Goal: Communication & Community: Answer question/provide support

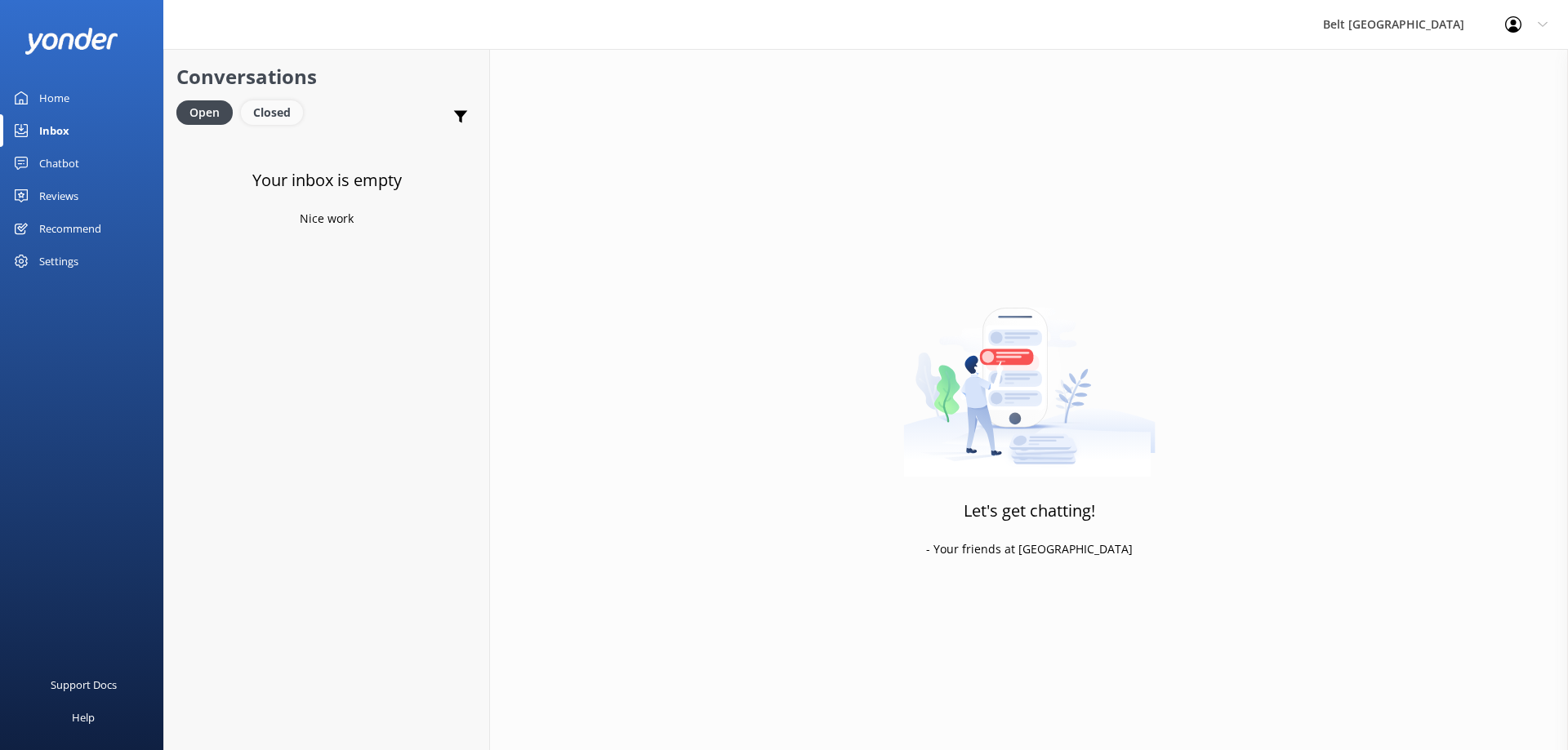
click at [283, 114] on div "Closed" at bounding box center [272, 112] width 62 height 24
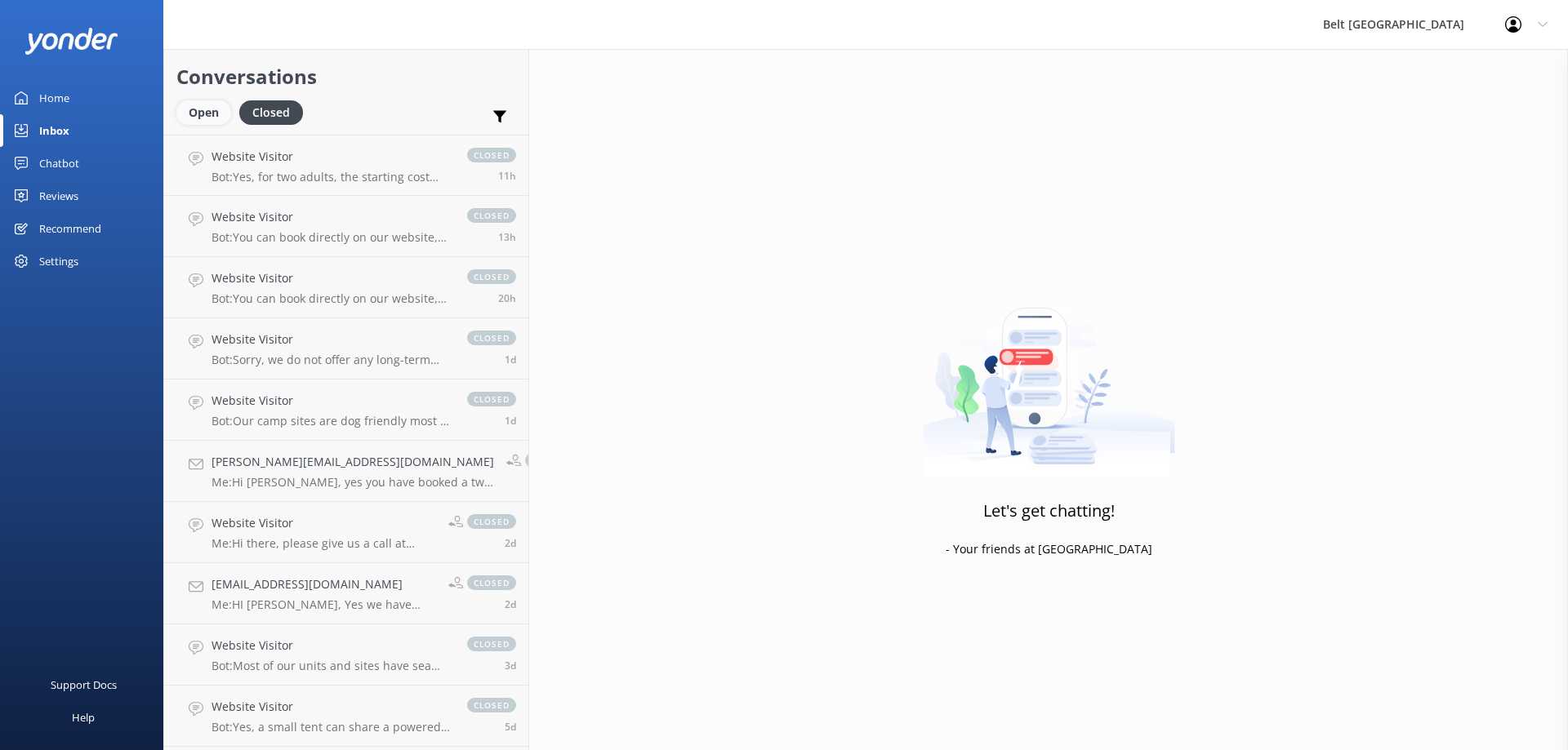
click at [202, 111] on div "Open" at bounding box center [204, 112] width 55 height 24
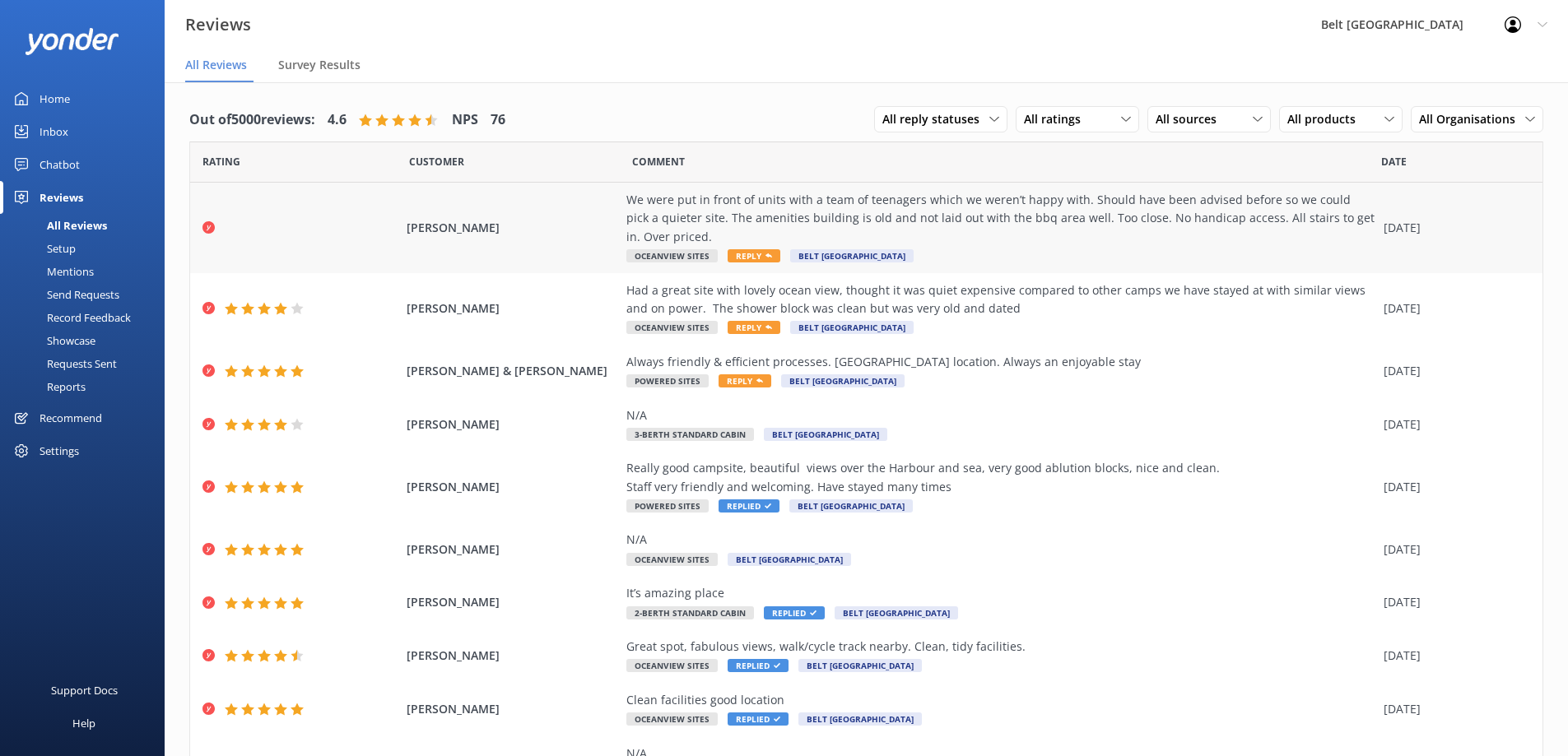
click at [728, 252] on span "Reply" at bounding box center [754, 255] width 53 height 13
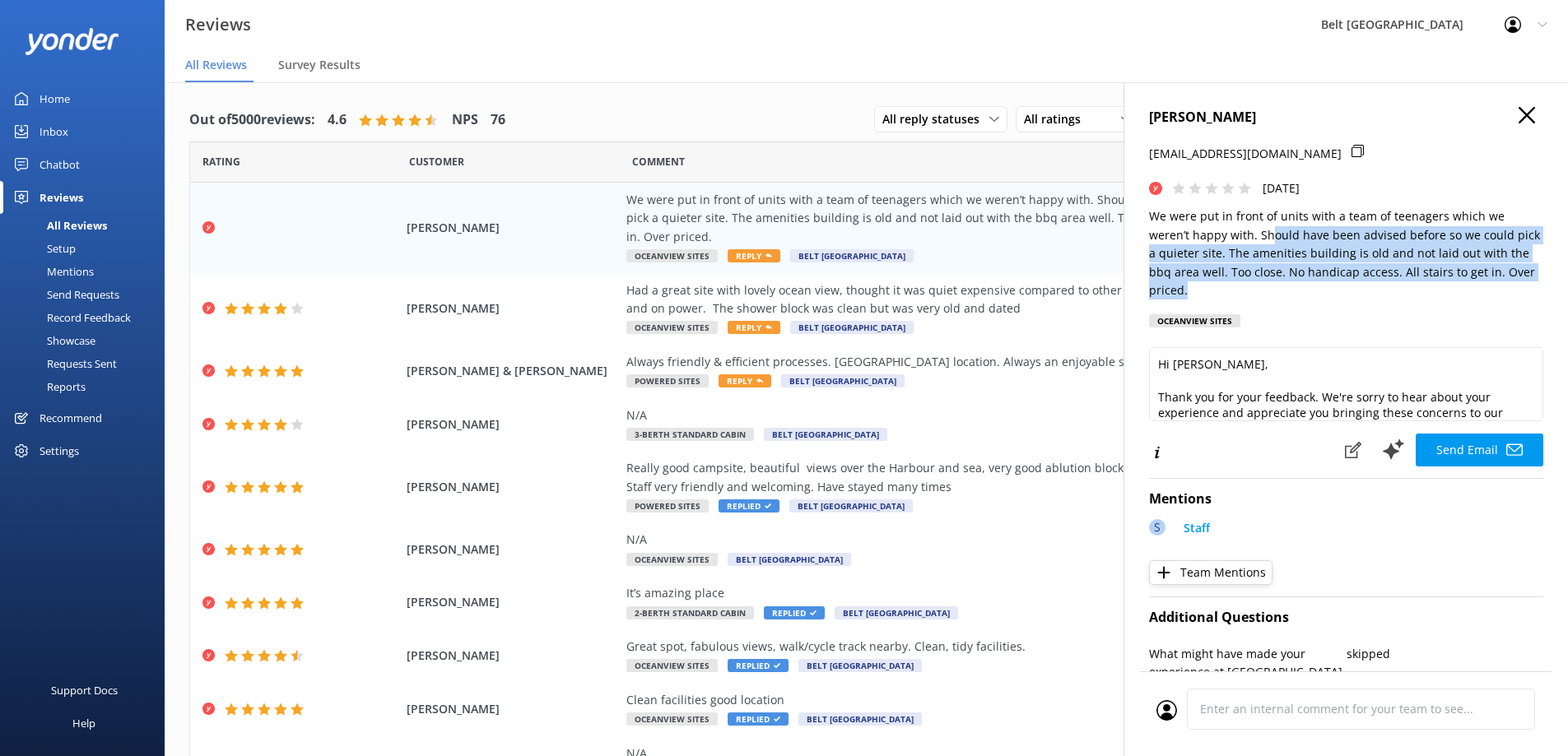
drag, startPoint x: 1271, startPoint y: 243, endPoint x: 1535, endPoint y: 284, distance: 267.2
click at [1535, 284] on div "[PERSON_NAME] [EMAIL_ADDRESS][DOMAIN_NAME] [DATE] We were put in front of units…" at bounding box center [1345, 460] width 445 height 756
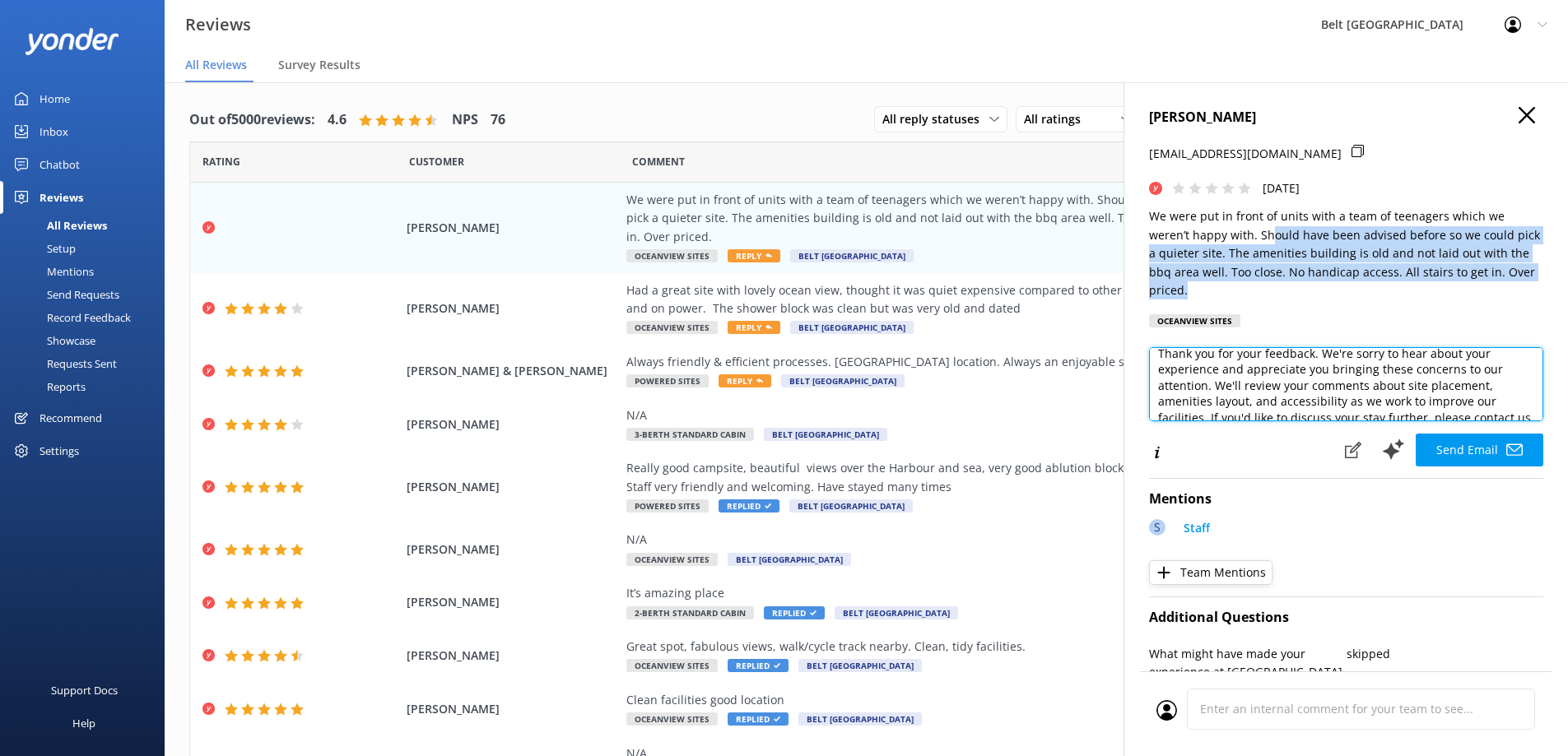
scroll to position [82, 0]
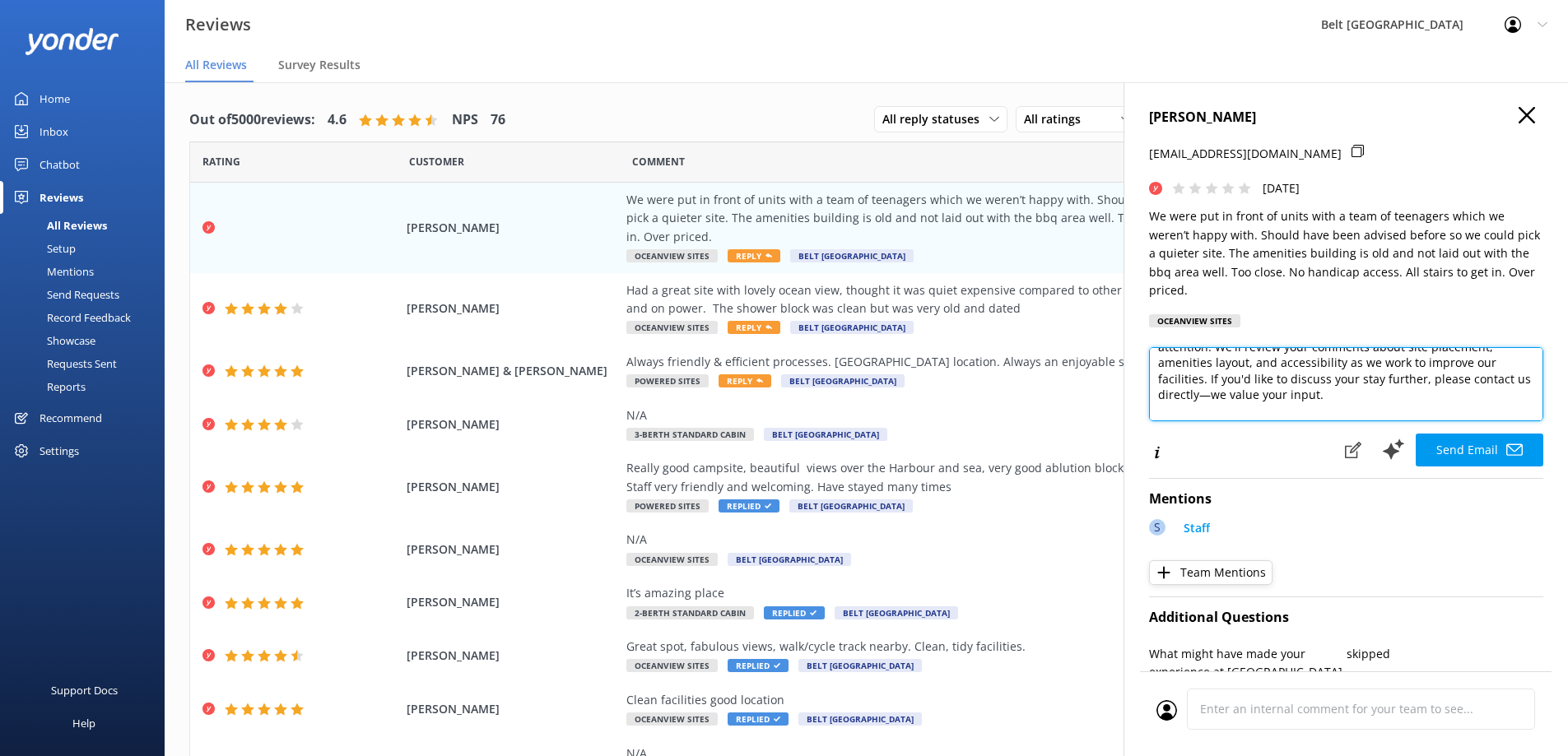
click at [1205, 379] on textarea "Hi [PERSON_NAME], Thank you for your feedback. We're sorry to hear about your e…" at bounding box center [1346, 384] width 395 height 74
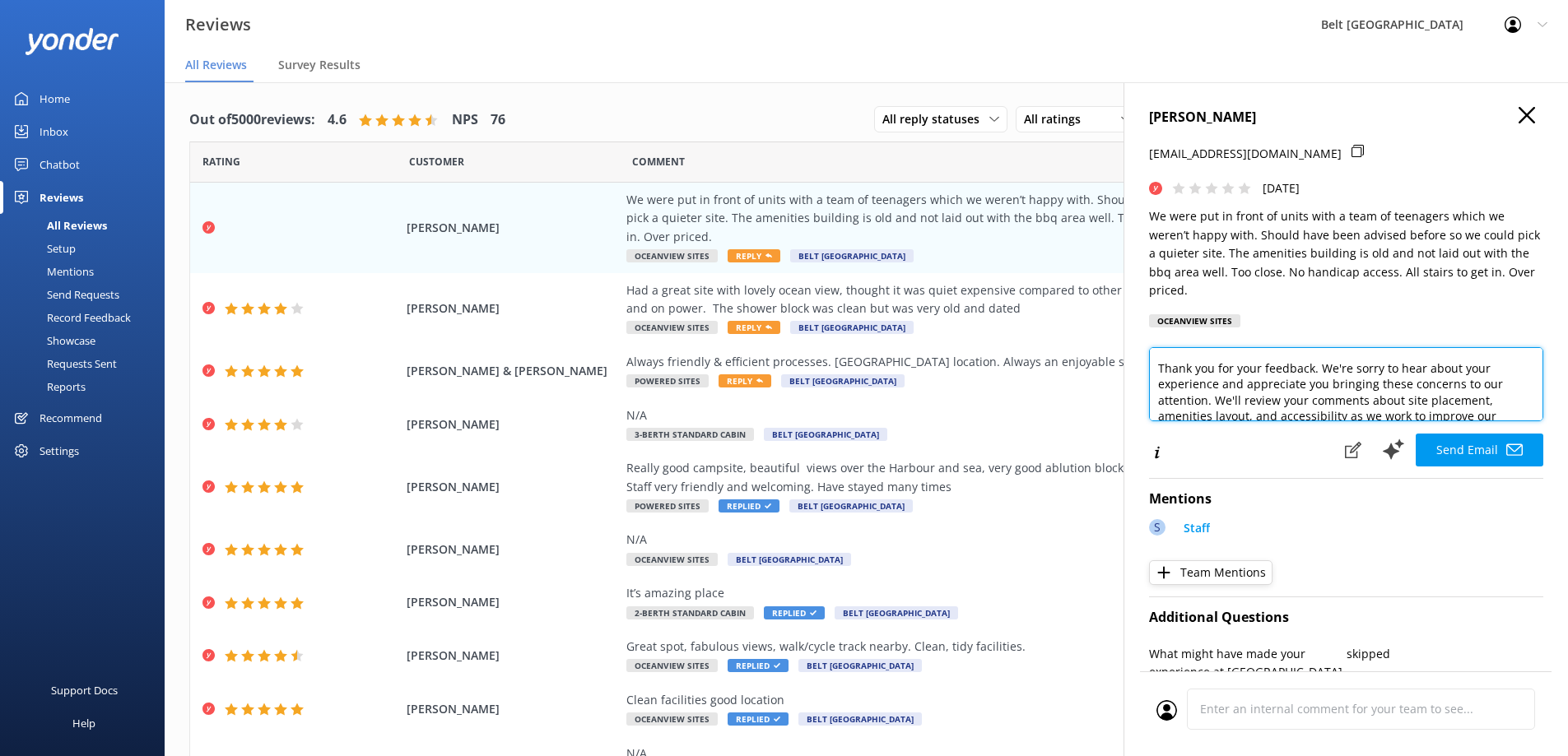
drag, startPoint x: 1294, startPoint y: 410, endPoint x: 1237, endPoint y: 345, distance: 86.5
click at [1237, 345] on div "[PERSON_NAME] [EMAIL_ADDRESS][DOMAIN_NAME] [DATE] We were put in front of units…" at bounding box center [1345, 460] width 445 height 756
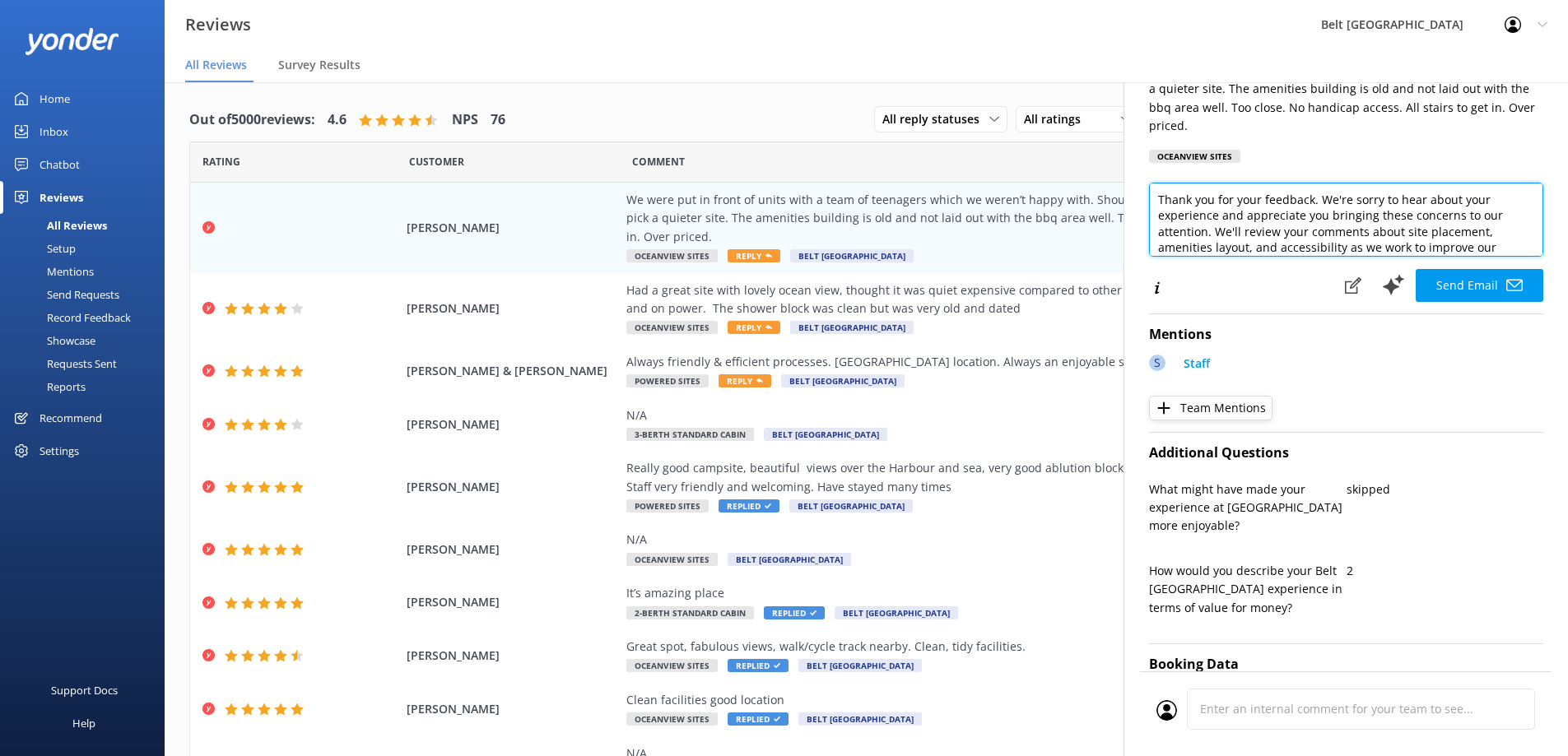
scroll to position [66, 0]
click at [1292, 227] on textarea "Hi [PERSON_NAME], Thank you for your feedback. We're sorry to hear about your e…" at bounding box center [1346, 219] width 395 height 74
click at [1413, 212] on textarea "Hi [PERSON_NAME], Thank you for your feedback. We're sorry to hear about your e…" at bounding box center [1346, 219] width 395 height 74
drag, startPoint x: 1291, startPoint y: 227, endPoint x: 1390, endPoint y: 212, distance: 100.1
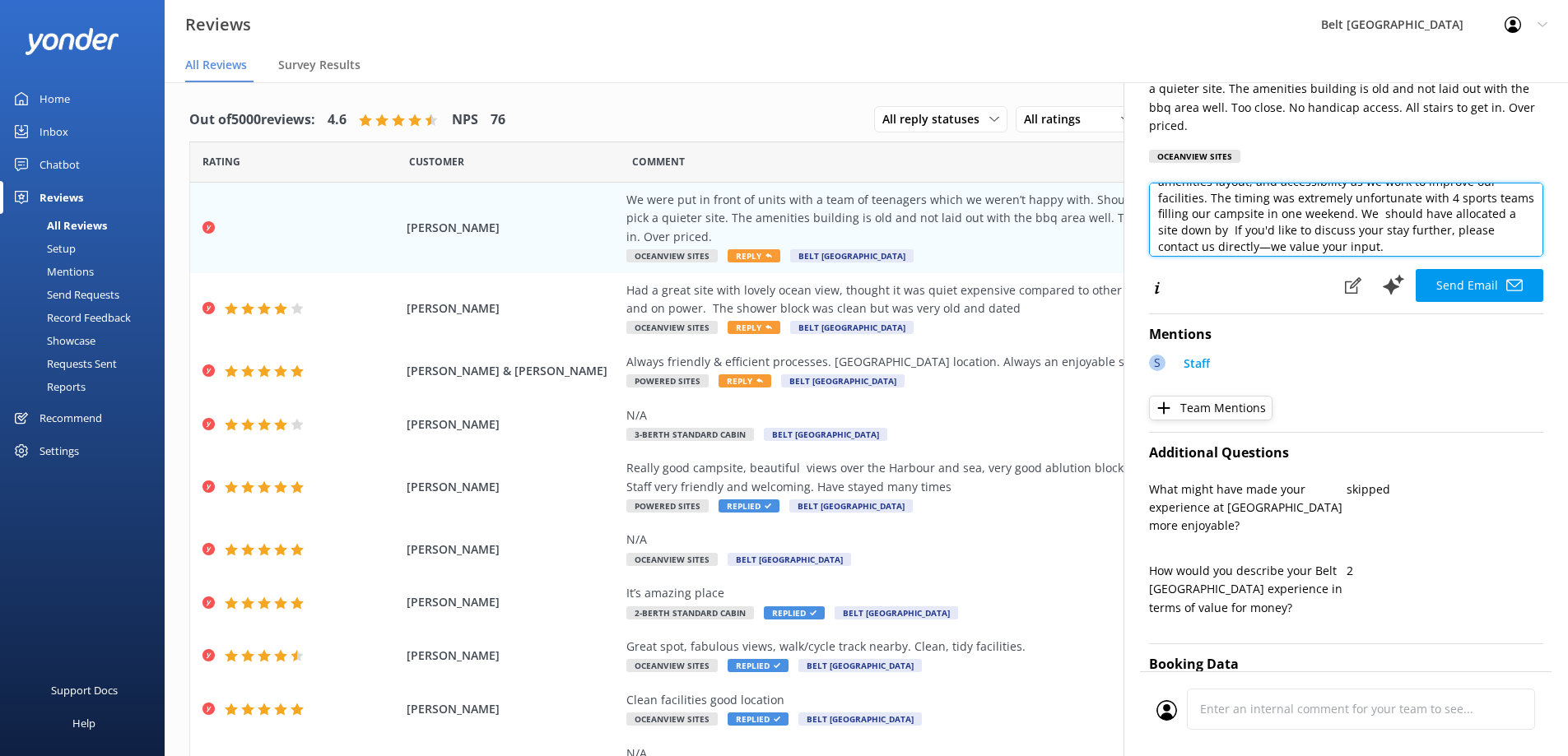
click at [1390, 212] on textarea "Hi [PERSON_NAME], Thank you for your feedback. We're sorry to hear about your e…" at bounding box center [1346, 219] width 395 height 74
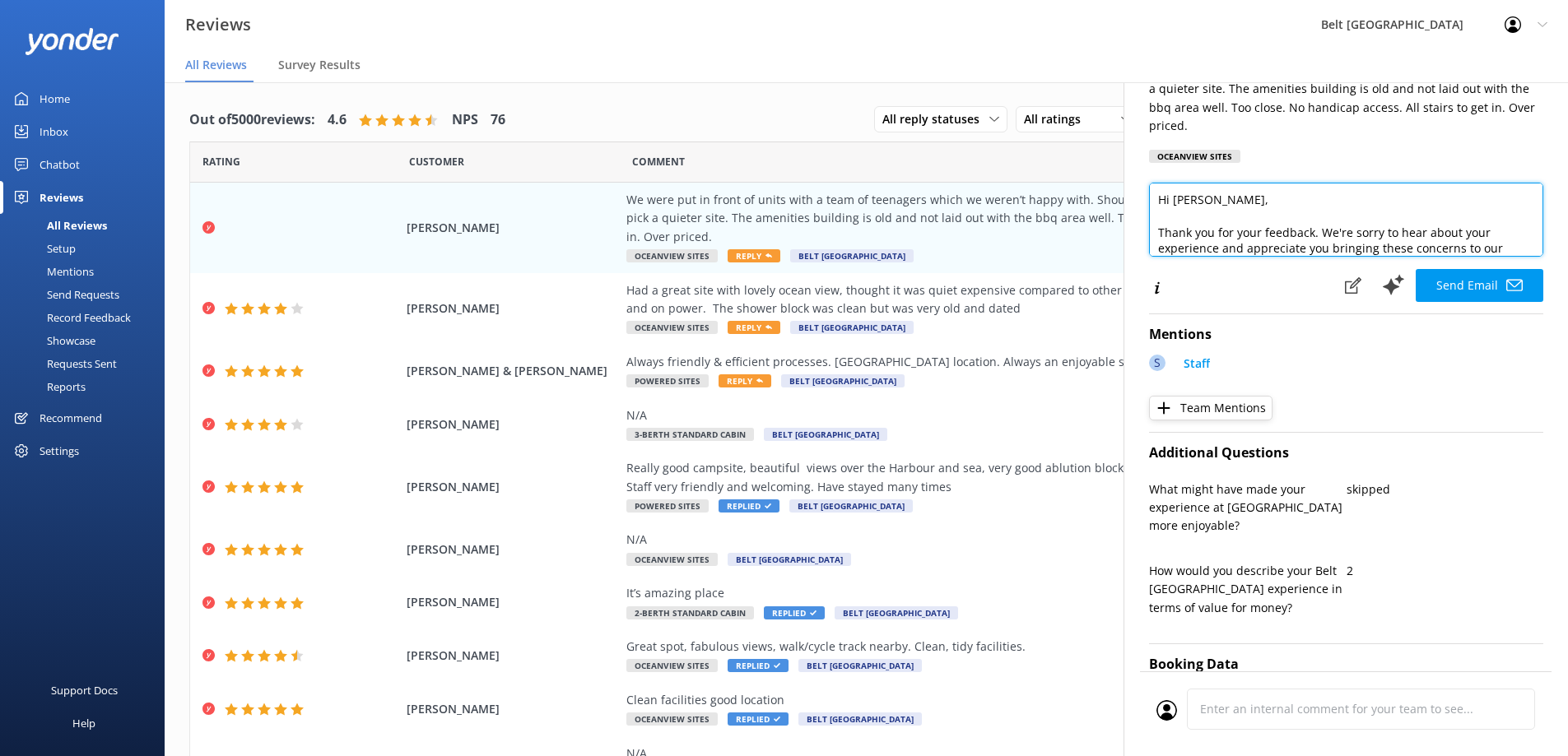
scroll to position [82, 0]
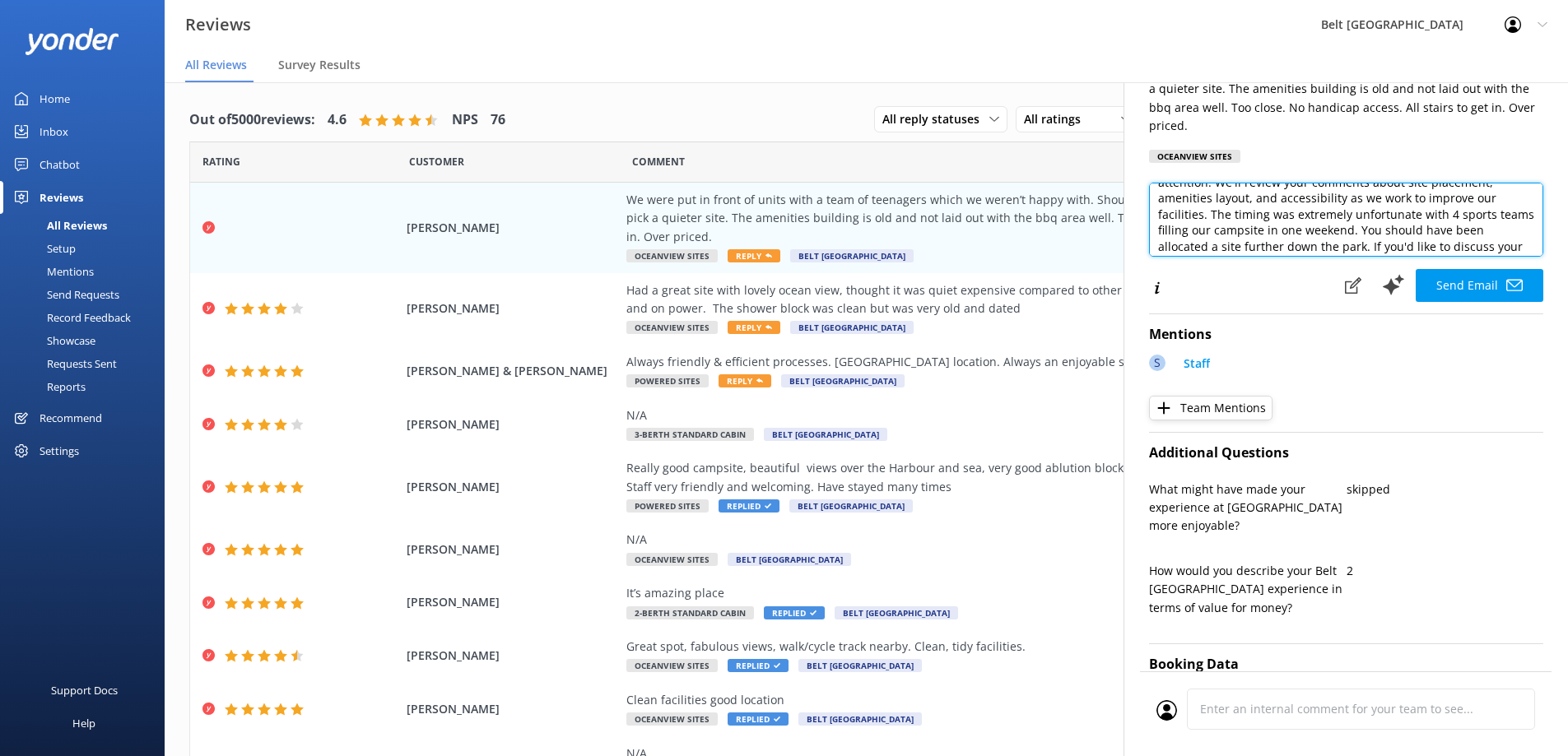
click at [1387, 229] on textarea "Hi [PERSON_NAME], Thank you for your feedback. We're sorry to hear about your e…" at bounding box center [1346, 219] width 395 height 74
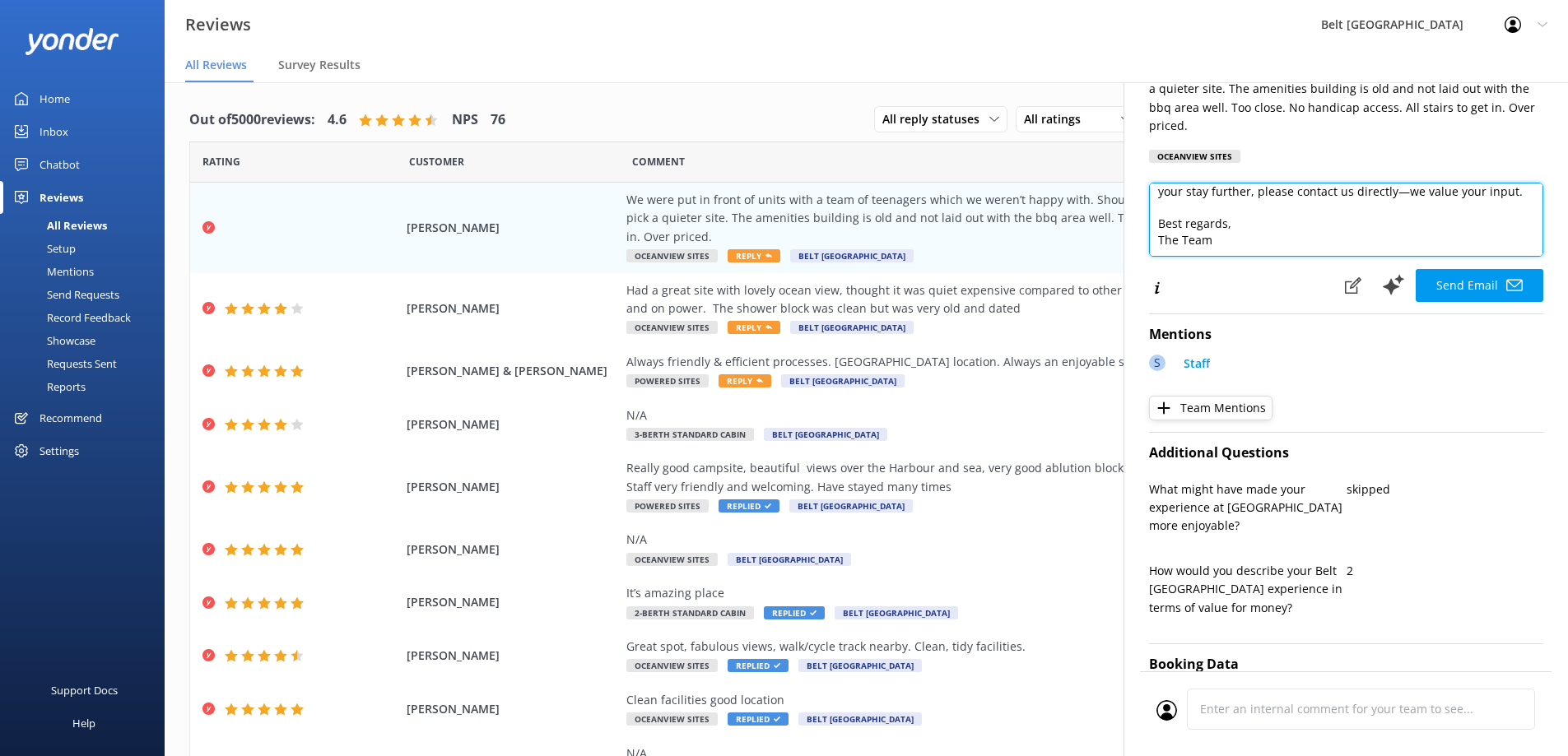
scroll to position [26, 0]
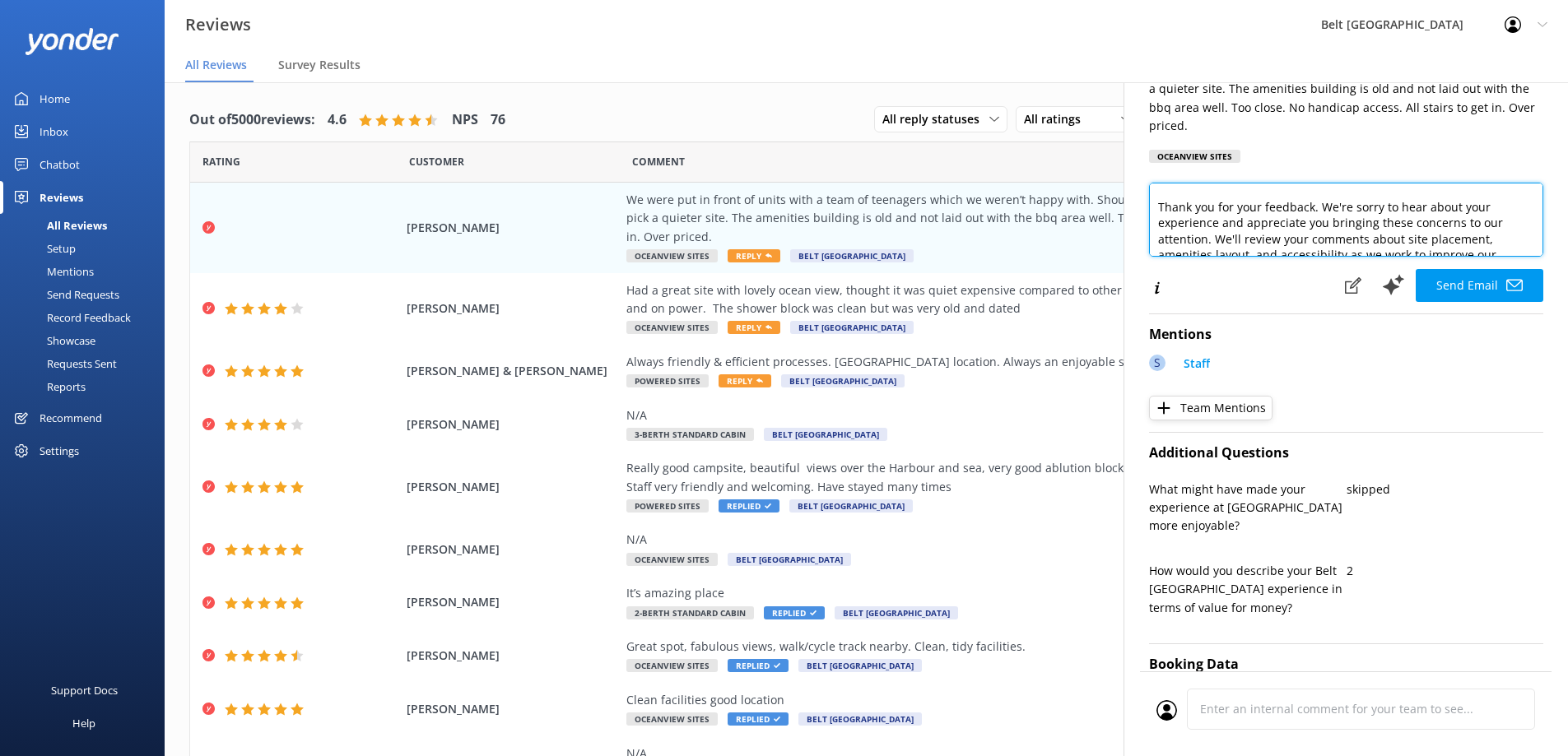
drag, startPoint x: 1433, startPoint y: 246, endPoint x: 1230, endPoint y: 165, distance: 218.6
click at [1230, 165] on div "[PERSON_NAME] [EMAIL_ADDRESS][DOMAIN_NAME] [DATE] We were put in front of units…" at bounding box center [1345, 460] width 445 height 756
click at [1269, 229] on textarea "Hi [PERSON_NAME], Thank you for your feedback. We're sorry to hear about your e…" at bounding box center [1346, 219] width 395 height 74
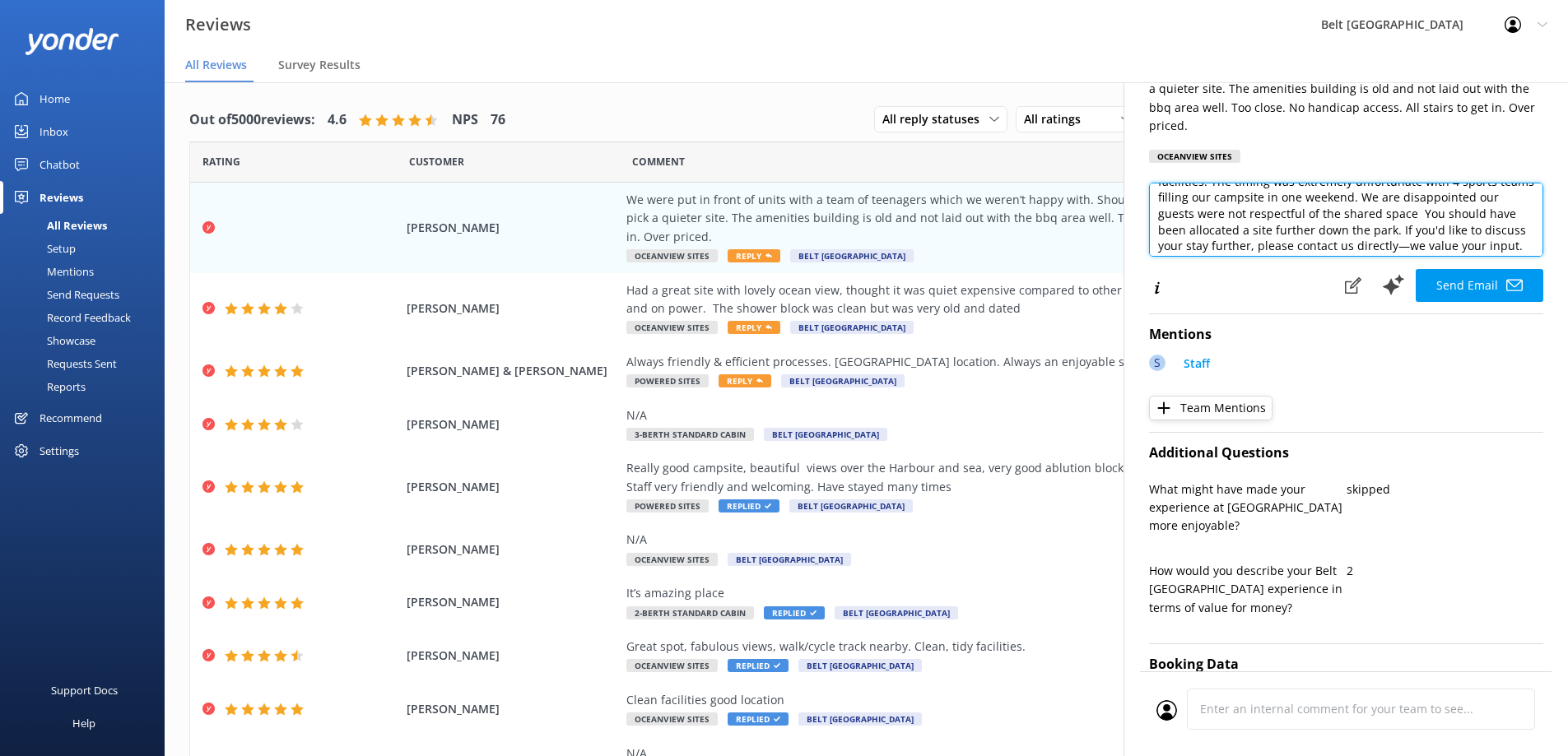
drag, startPoint x: 1429, startPoint y: 213, endPoint x: 1218, endPoint y: 212, distance: 211.0
click at [1218, 212] on textarea "Hi [PERSON_NAME], Thank you for your feedback. We're sorry to hear about your e…" at bounding box center [1346, 219] width 395 height 74
drag, startPoint x: 1184, startPoint y: 246, endPoint x: 1201, endPoint y: 230, distance: 23.3
click at [1201, 230] on textarea "Hi [PERSON_NAME], Thank you for your feedback. We're sorry to hear about your e…" at bounding box center [1346, 219] width 395 height 74
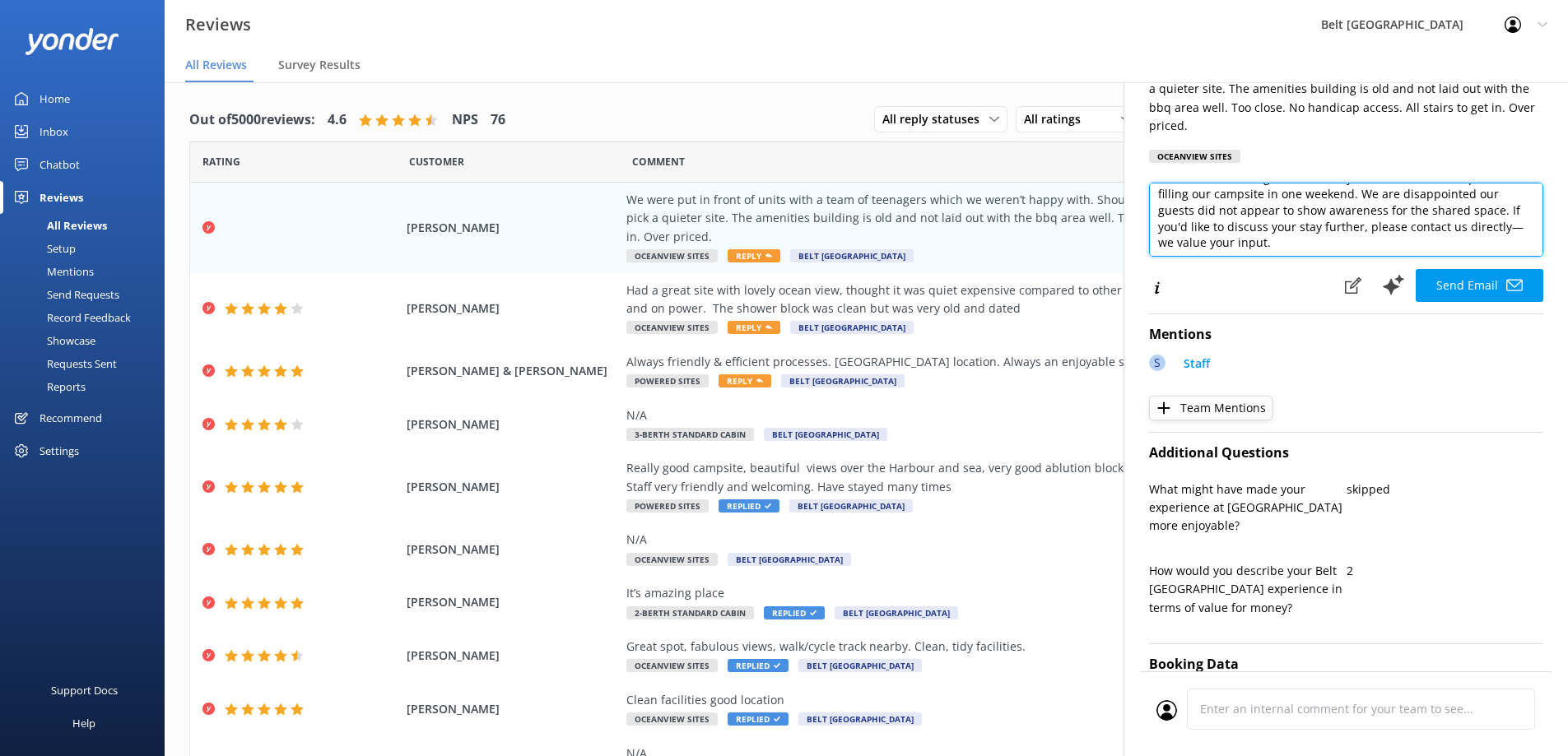
drag, startPoint x: 1185, startPoint y: 227, endPoint x: 1425, endPoint y: 213, distance: 240.4
click at [1425, 213] on textarea "Hi [PERSON_NAME], Thank you for your feedback. We're sorry to hear about your e…" at bounding box center [1346, 219] width 395 height 74
drag, startPoint x: 1454, startPoint y: 208, endPoint x: 1428, endPoint y: 209, distance: 26.0
click at [1428, 209] on textarea "Hi [PERSON_NAME], Thank you for your feedback. We're sorry to hear about your e…" at bounding box center [1346, 219] width 395 height 74
drag, startPoint x: 1443, startPoint y: 209, endPoint x: 1521, endPoint y: 206, distance: 78.1
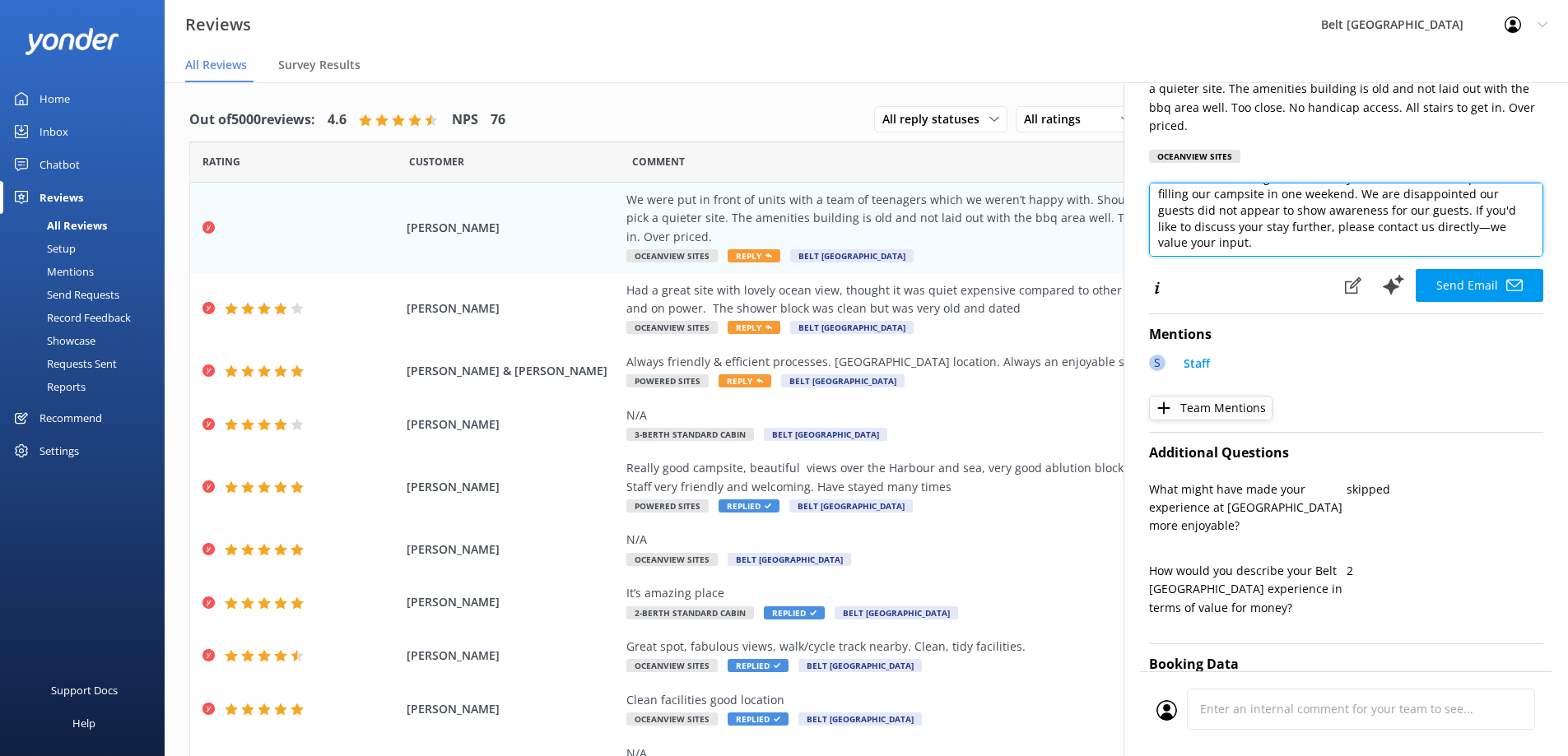
click at [1445, 207] on textarea "Hi [PERSON_NAME], Thank you for your feedback. We're sorry to hear about your e…" at bounding box center [1346, 219] width 395 height 74
drag, startPoint x: 1480, startPoint y: 208, endPoint x: 1425, endPoint y: 213, distance: 55.2
click at [1425, 213] on textarea "Hi [PERSON_NAME], Thank you for your feedback. We're sorry to hear about your e…" at bounding box center [1346, 219] width 395 height 74
type textarea "Hi [PERSON_NAME], Thank you for your feedback. We're sorry to hear about your e…"
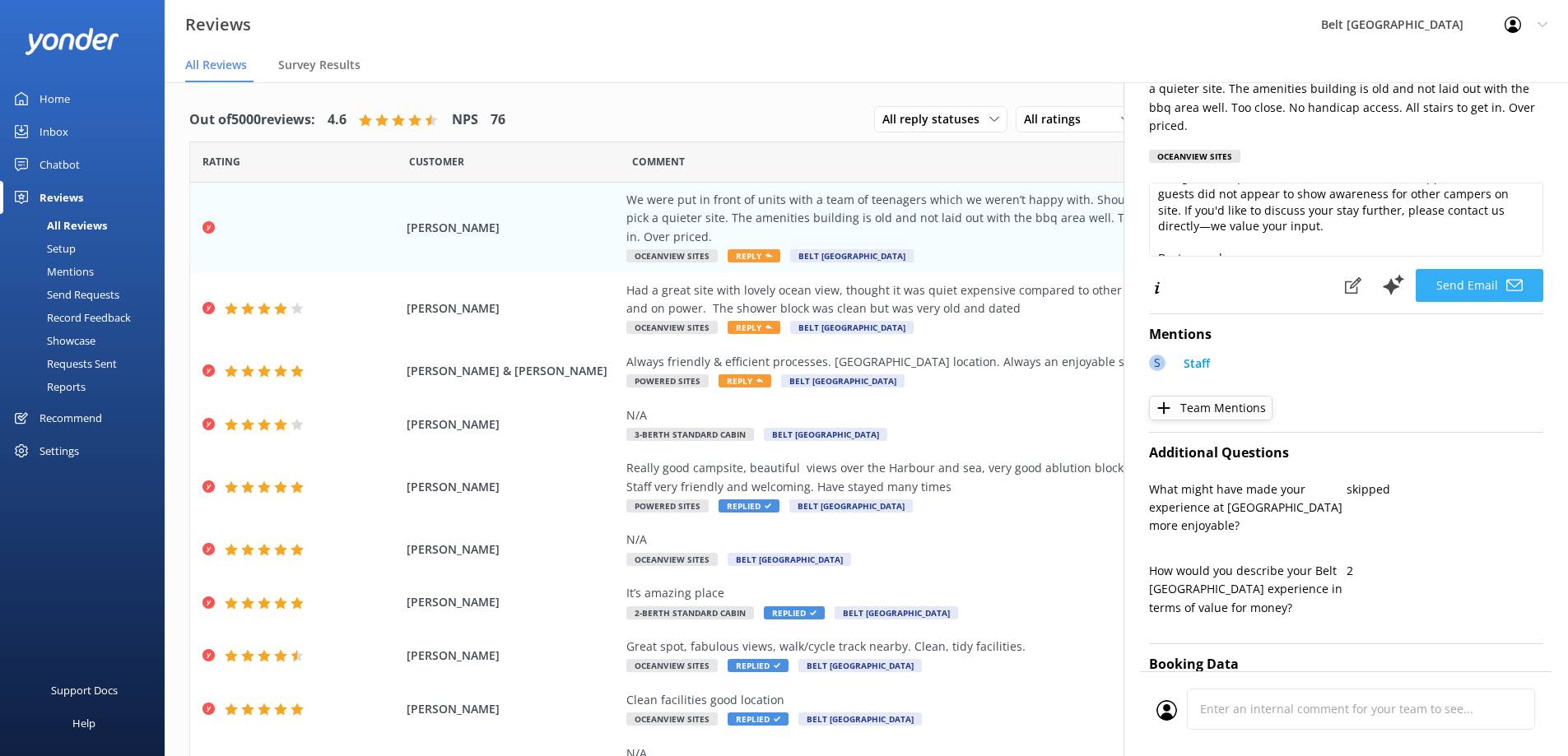
click at [1442, 288] on button "Send Email" at bounding box center [1480, 286] width 128 height 33
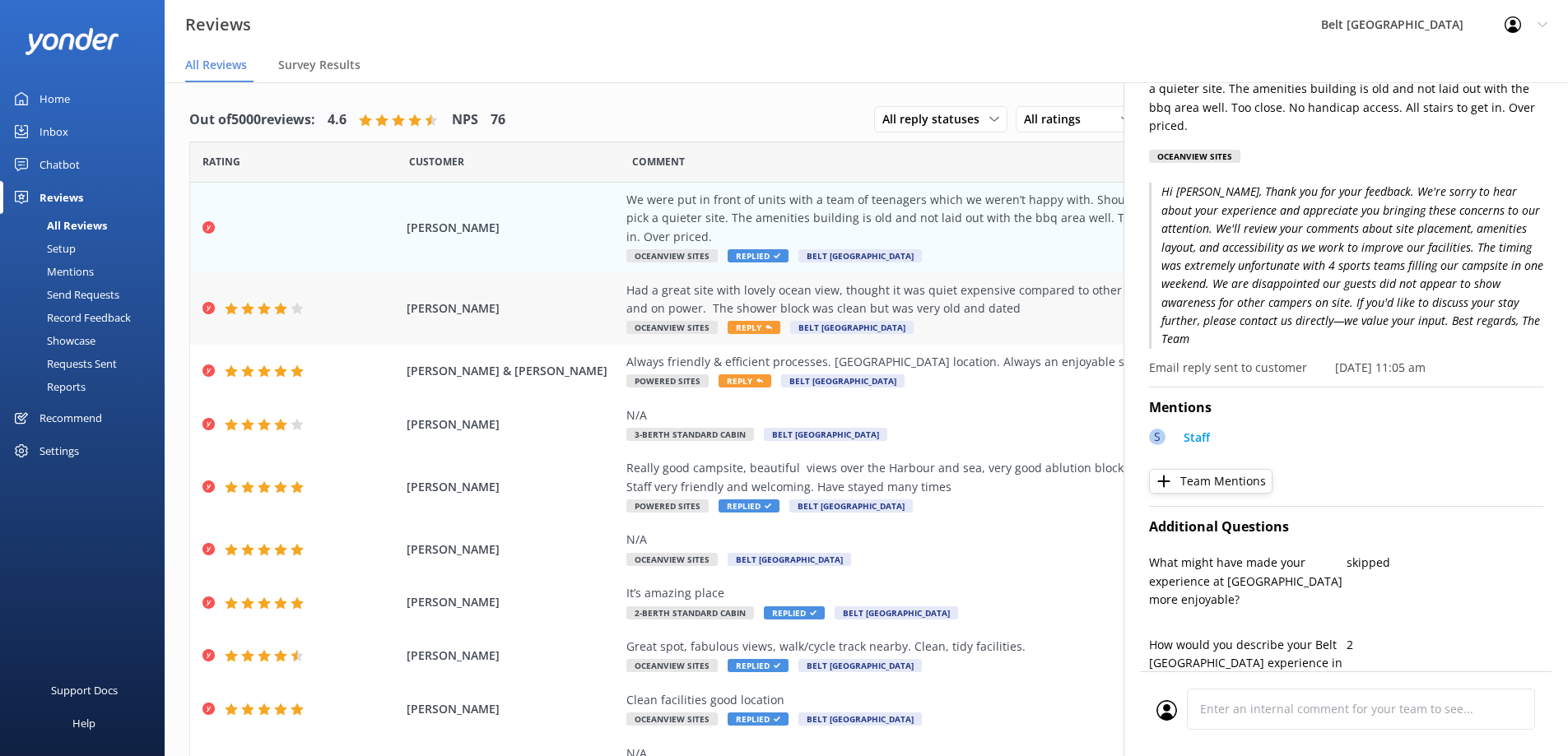
click at [746, 327] on span "Reply" at bounding box center [754, 327] width 53 height 13
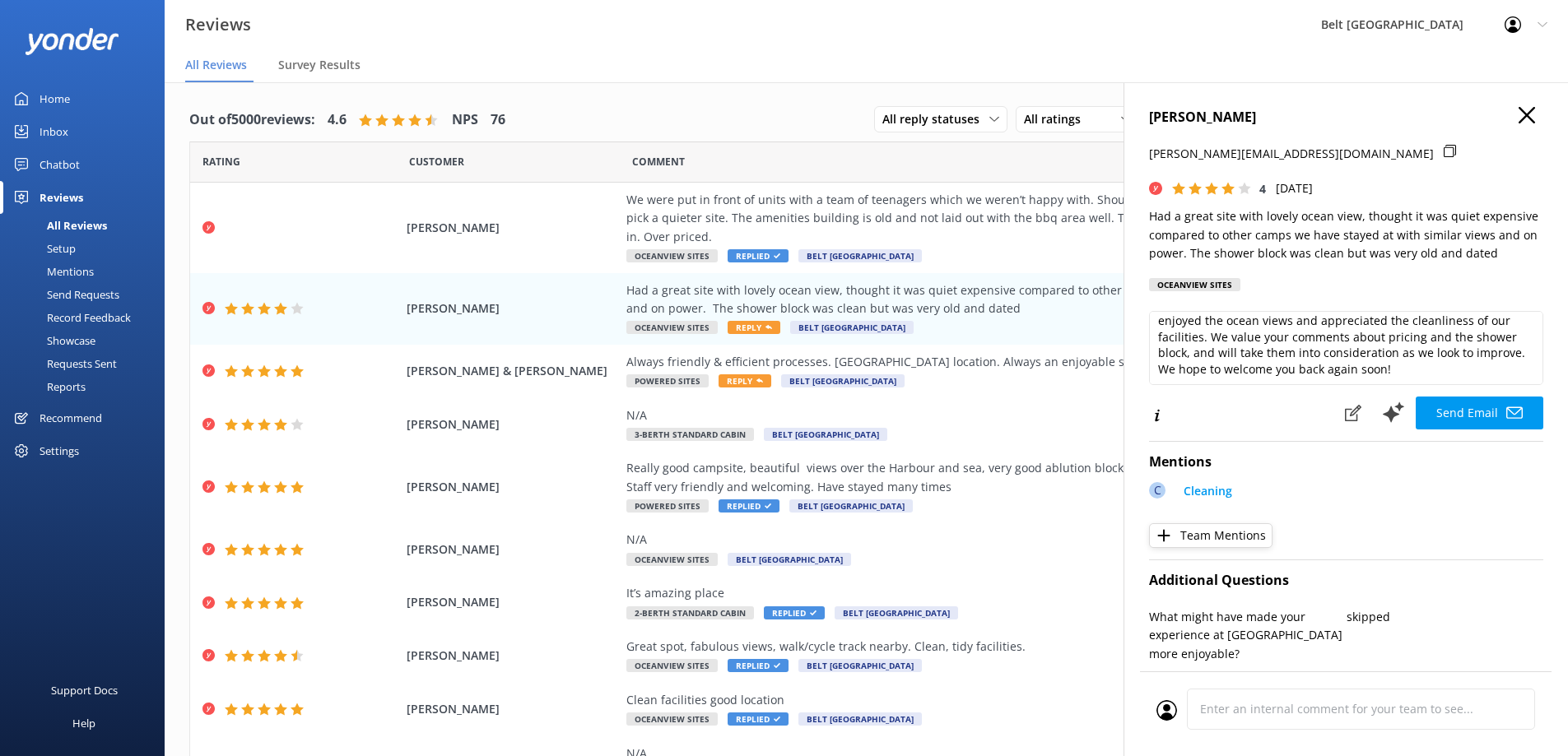
scroll to position [25, 0]
click at [1461, 349] on textarea "Thank you for your feedback, [PERSON_NAME]! We're glad you enjoyed the ocean vi…" at bounding box center [1346, 348] width 395 height 74
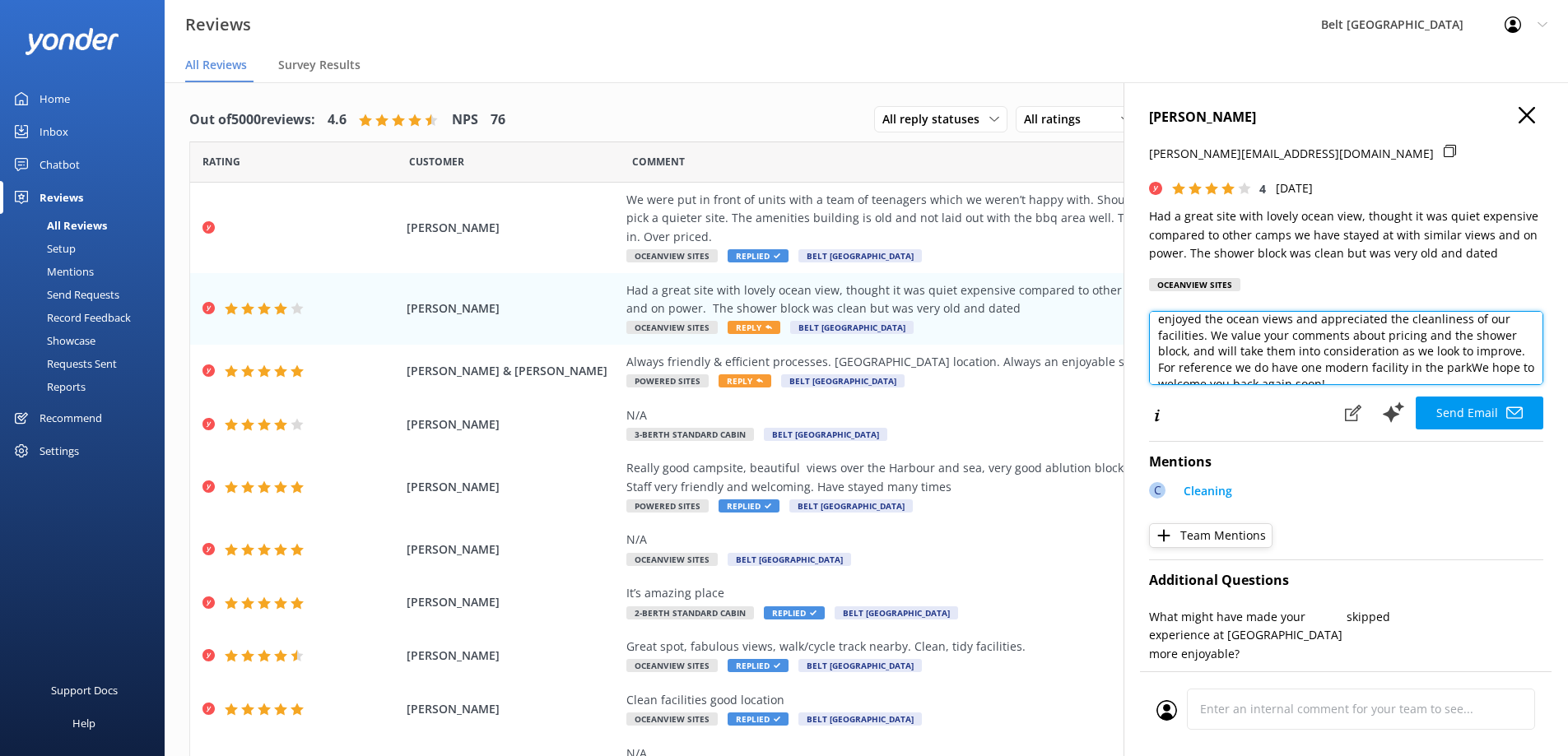
click at [1440, 364] on textarea "Thank you for your feedback, [PERSON_NAME]! We're glad you enjoyed the ocean vi…" at bounding box center [1346, 348] width 395 height 74
drag, startPoint x: 1340, startPoint y: 369, endPoint x: 1301, endPoint y: 354, distance: 41.8
click at [1301, 354] on textarea "Thank you for your feedback, [PERSON_NAME]! We're glad you enjoyed the ocean vi…" at bounding box center [1346, 348] width 395 height 74
click at [1306, 359] on textarea "Thank you for your feedback, [PERSON_NAME]! We're glad you enjoyed the ocean vi…" at bounding box center [1346, 348] width 395 height 74
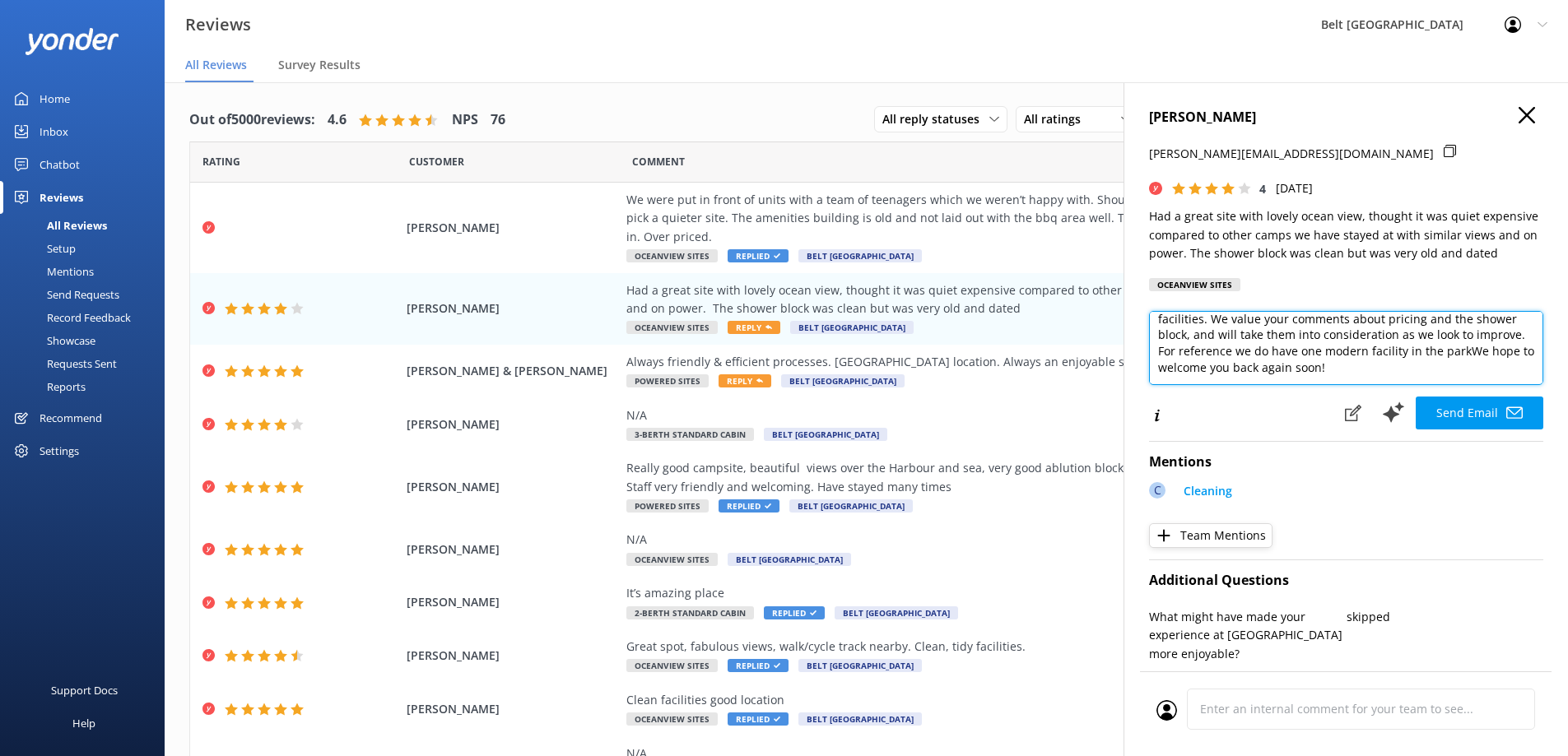
drag, startPoint x: 1342, startPoint y: 351, endPoint x: 1277, endPoint y: 357, distance: 65.3
click at [1277, 357] on textarea "Thank you for your feedback, [PERSON_NAME]! We're glad you enjoyed the ocean vi…" at bounding box center [1346, 348] width 395 height 74
click at [1438, 351] on textarea "Thank you for your feedback, [PERSON_NAME]! We're glad you enjoyed the ocean vi…" at bounding box center [1346, 348] width 395 height 74
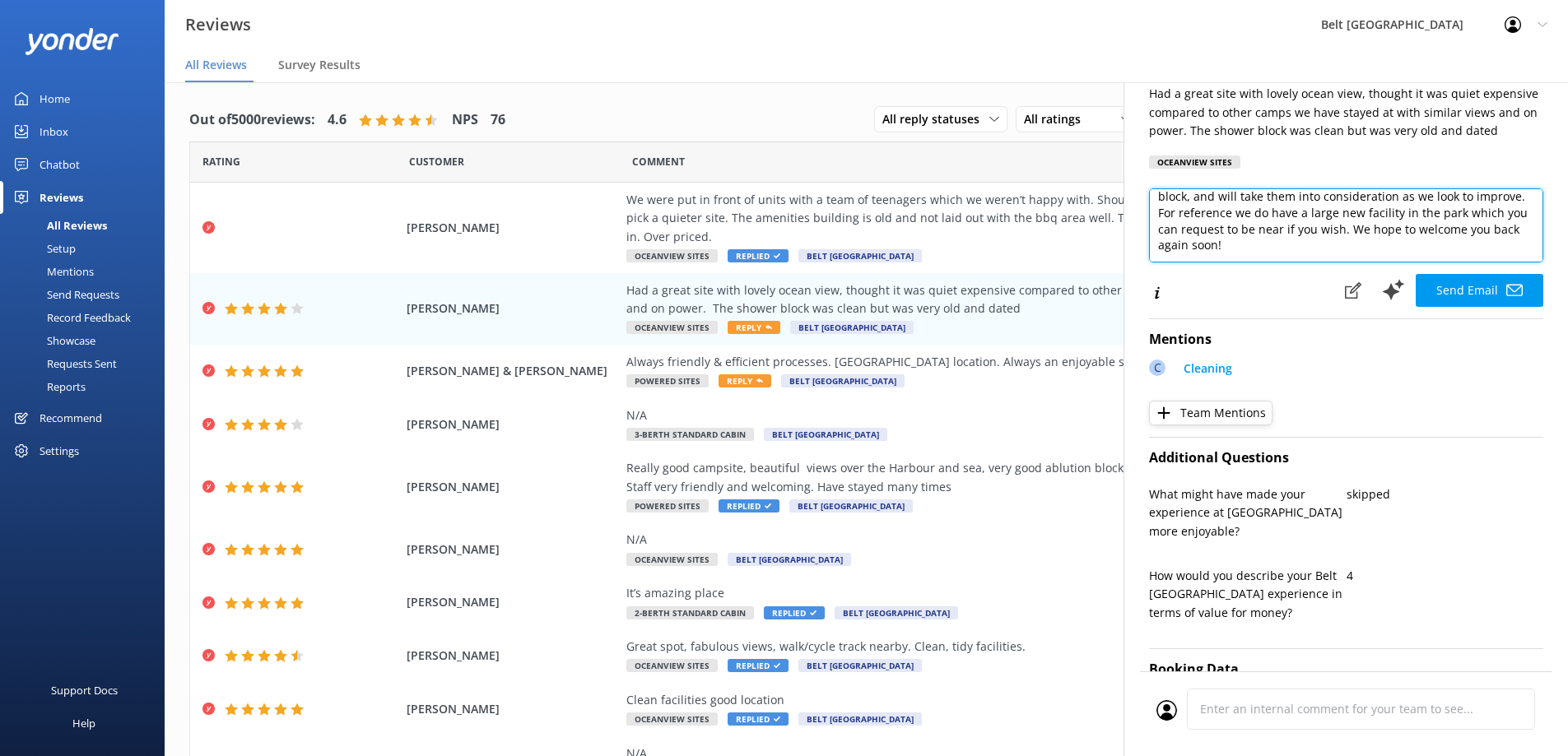
scroll to position [82, 0]
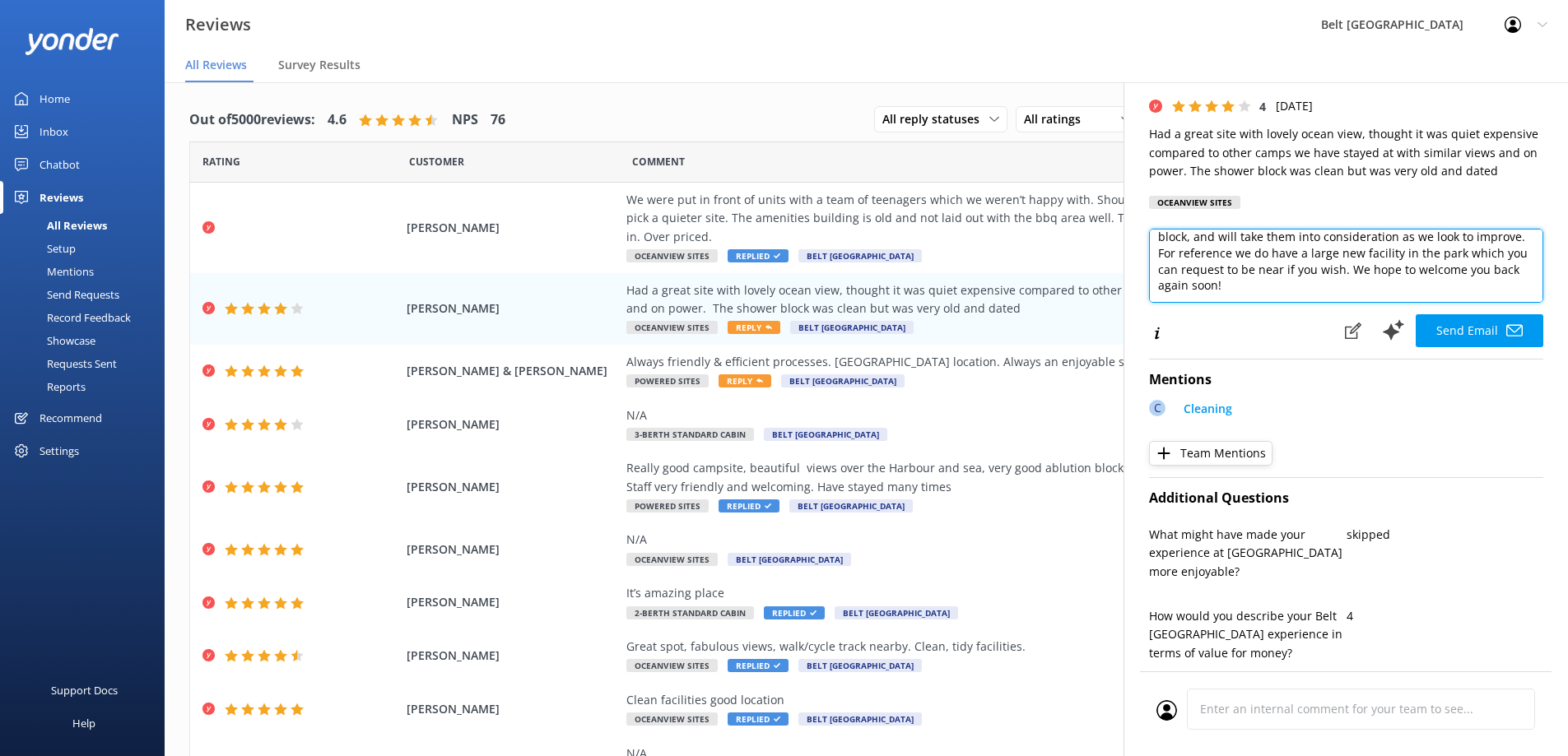
click at [1210, 254] on textarea "Thank you for your feedback, [PERSON_NAME]! We're glad you enjoyed the ocean vi…" at bounding box center [1346, 265] width 395 height 74
type textarea "Thank you for your feedback, [PERSON_NAME]! We're glad you enjoyed the ocean vi…"
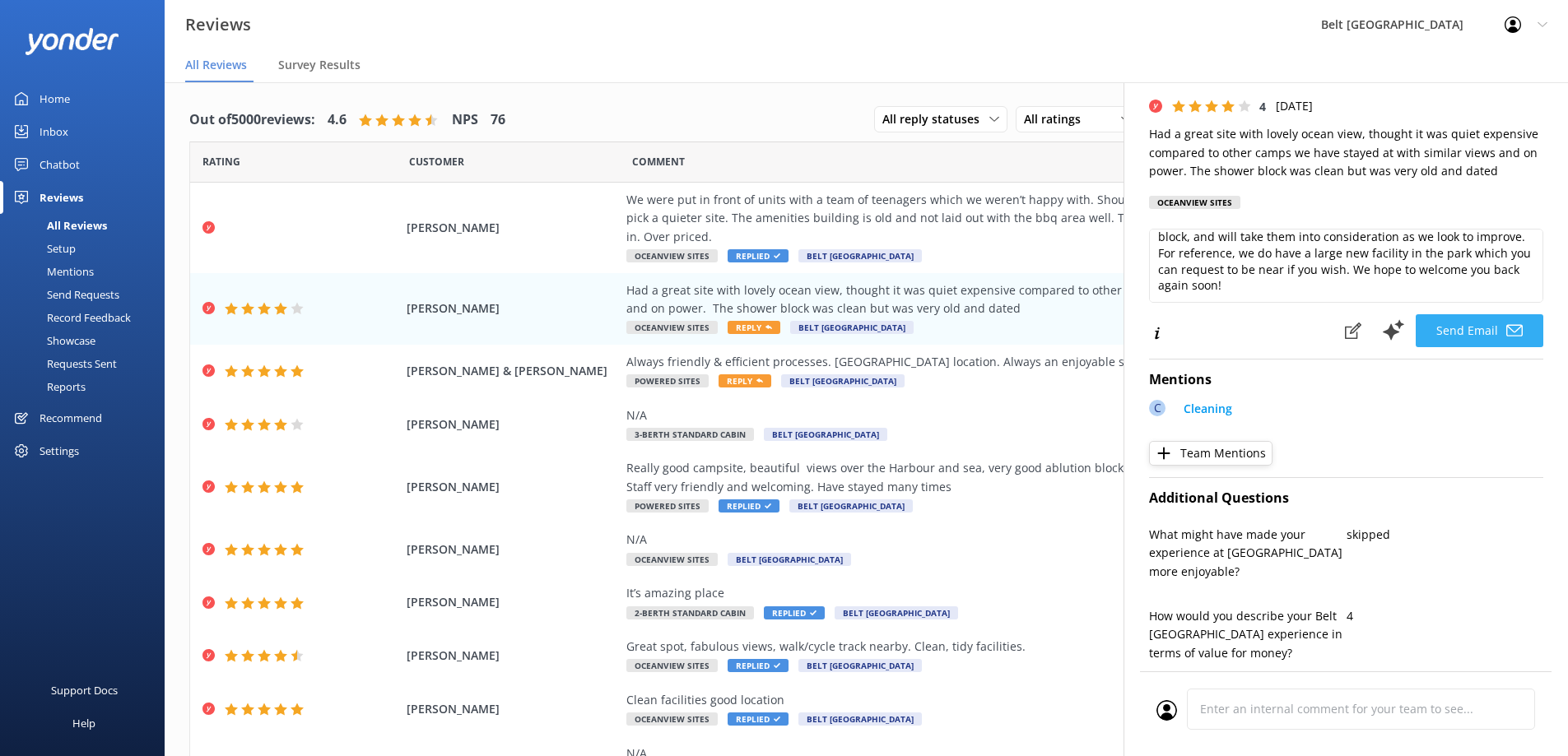
click at [1464, 327] on button "Send Email" at bounding box center [1480, 331] width 128 height 33
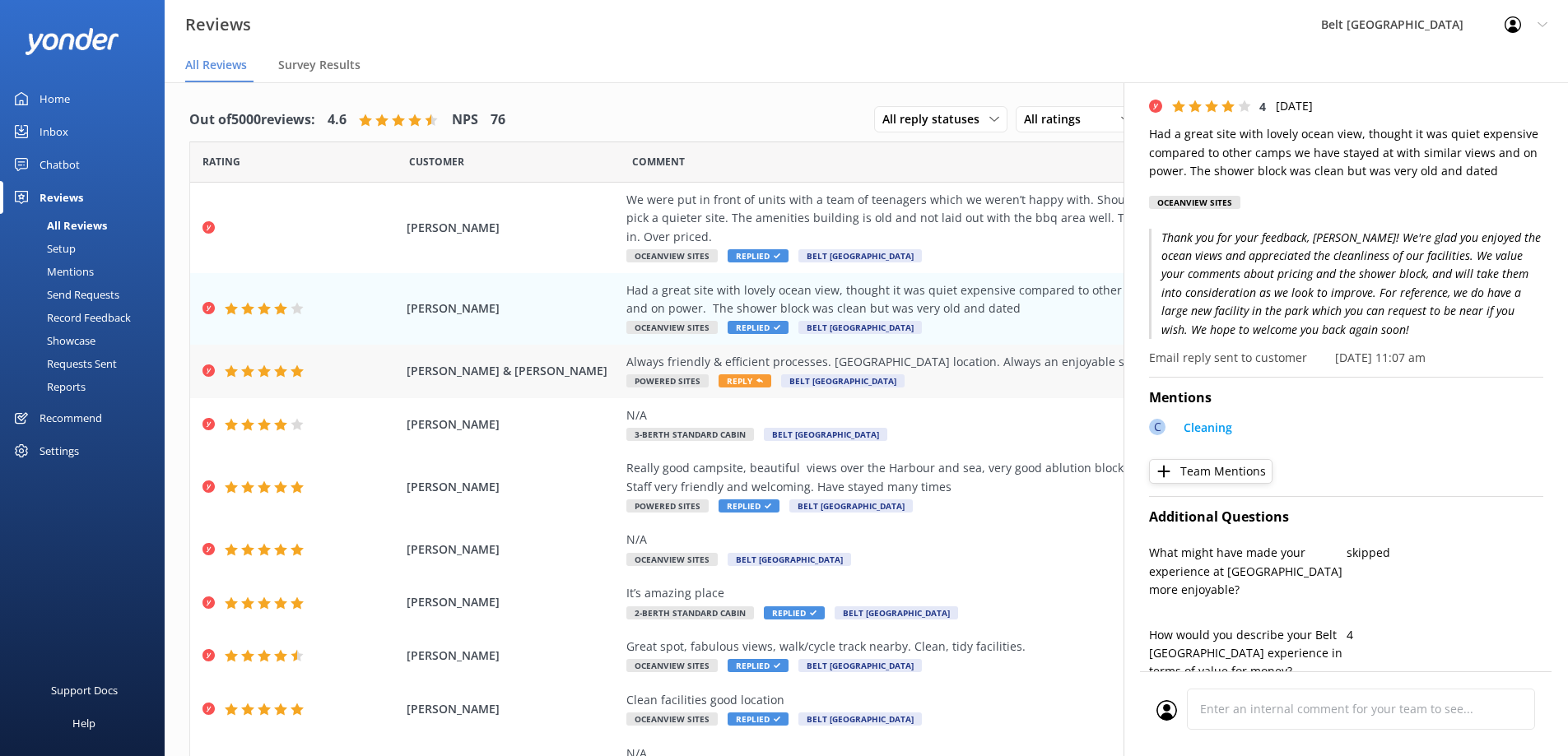
click at [728, 379] on span "Reply" at bounding box center [745, 380] width 53 height 13
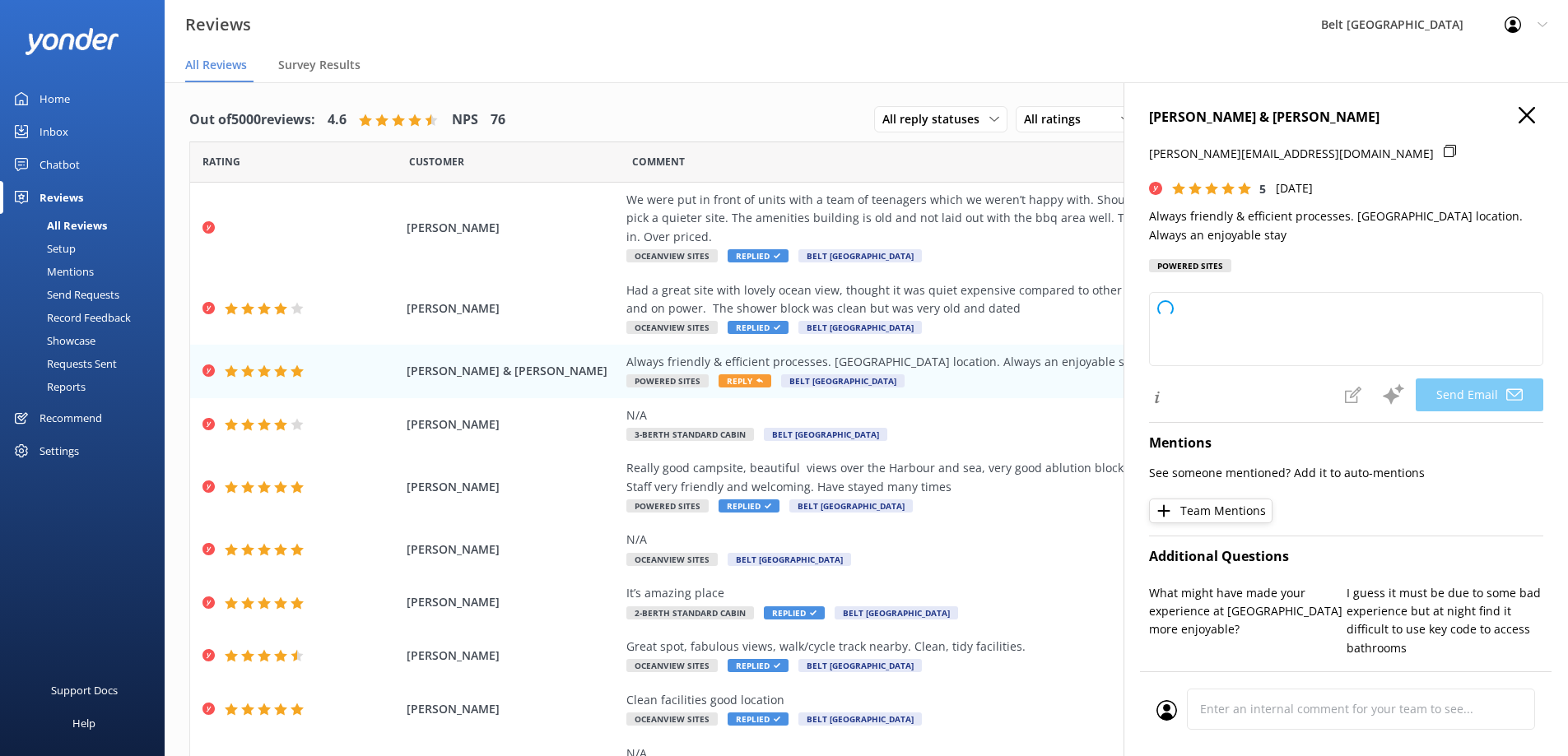
type textarea "Thank you so much for your wonderful feedback, [PERSON_NAME]! We're delighted t…"
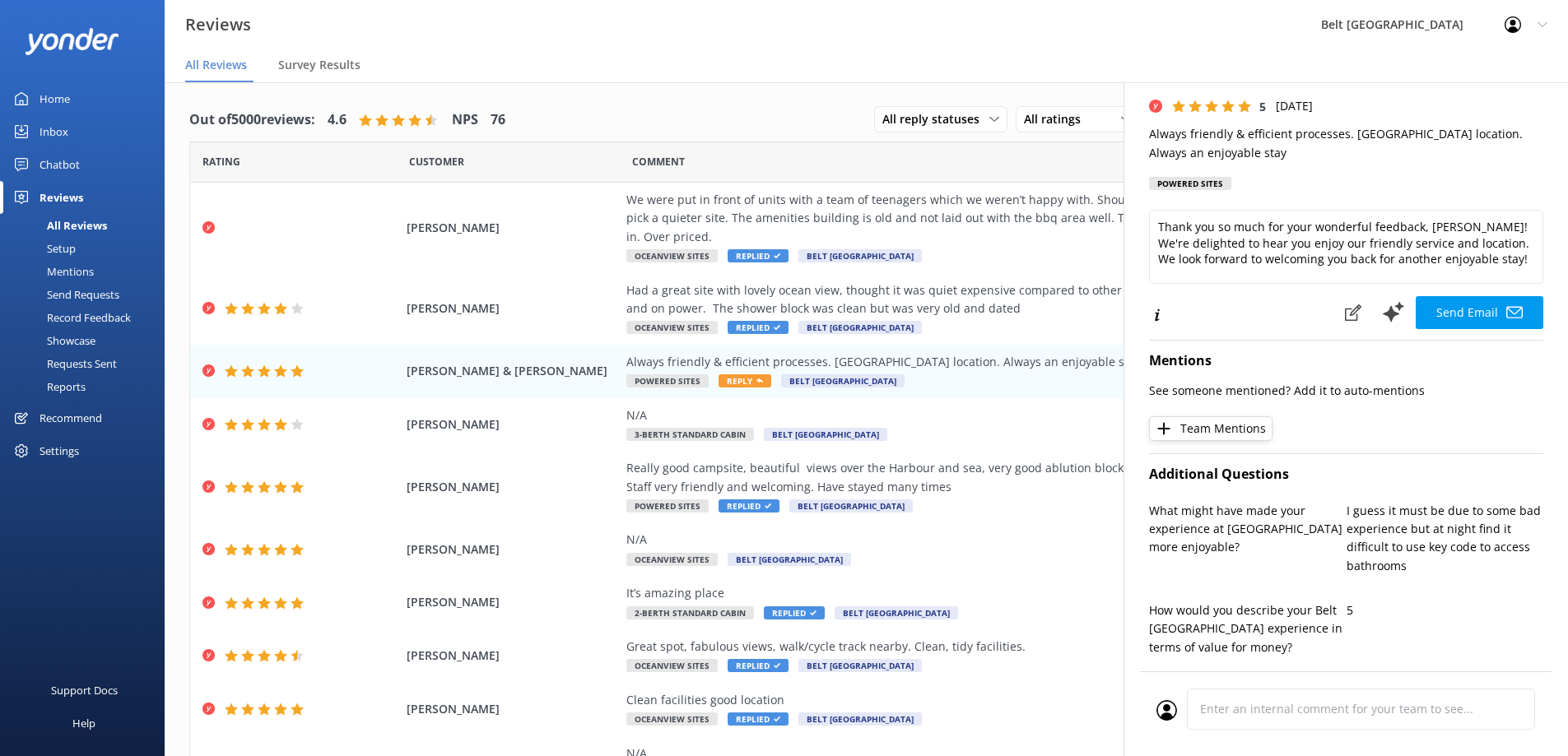
drag, startPoint x: 1441, startPoint y: 305, endPoint x: 1137, endPoint y: 395, distance: 317.0
click at [1439, 305] on button "Send Email" at bounding box center [1480, 313] width 128 height 33
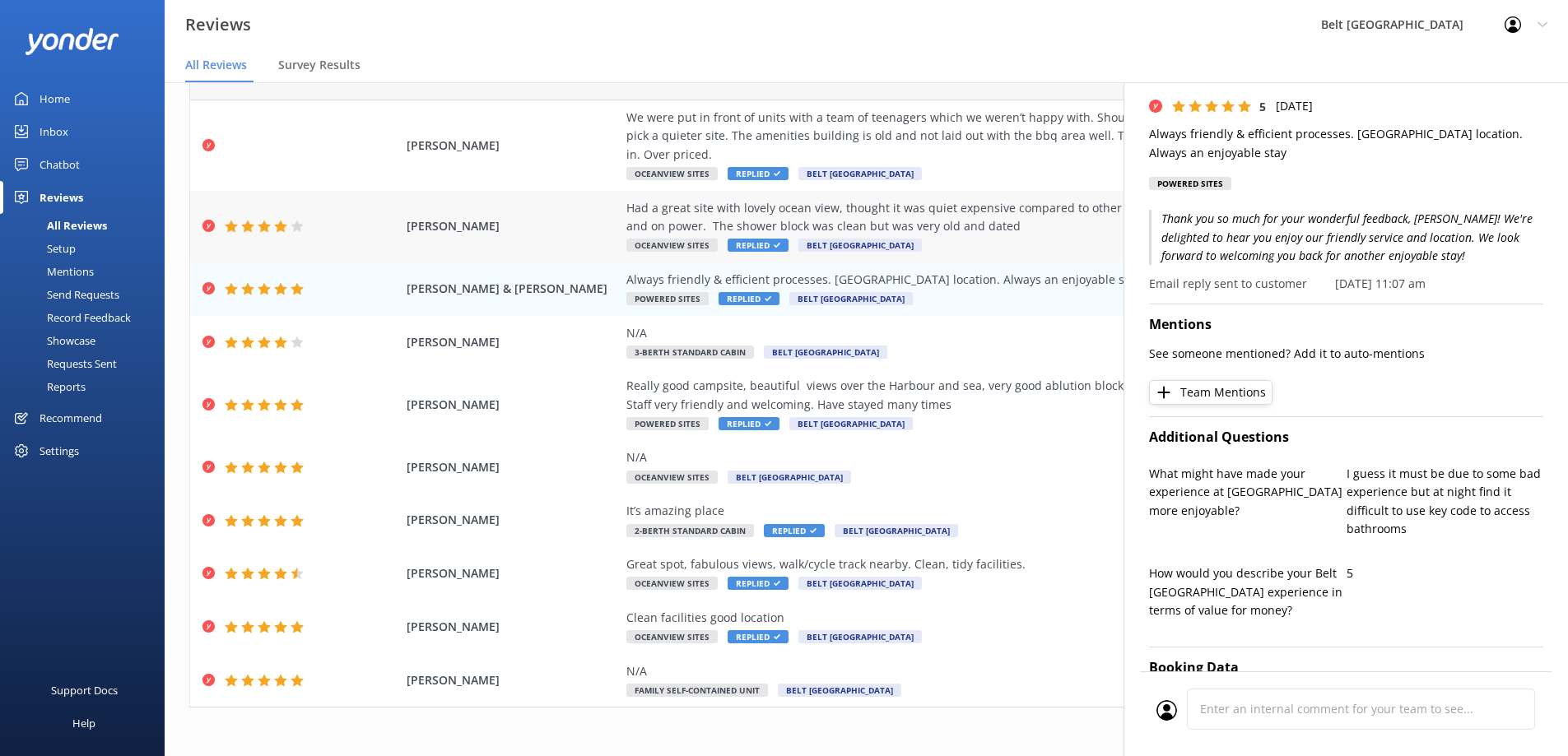
scroll to position [0, 0]
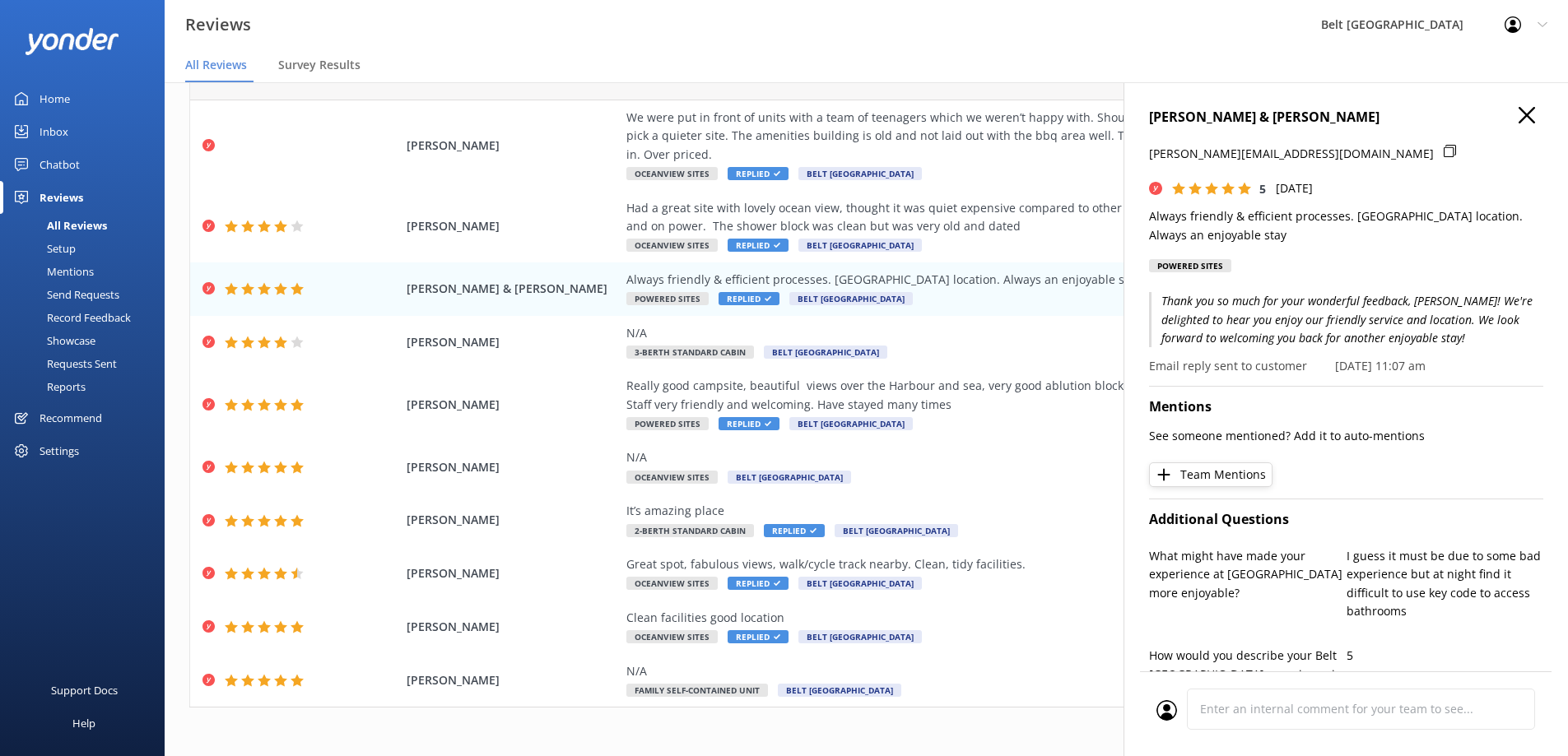
click at [1519, 113] on use "button" at bounding box center [1527, 115] width 17 height 17
